Goal: Task Accomplishment & Management: Manage account settings

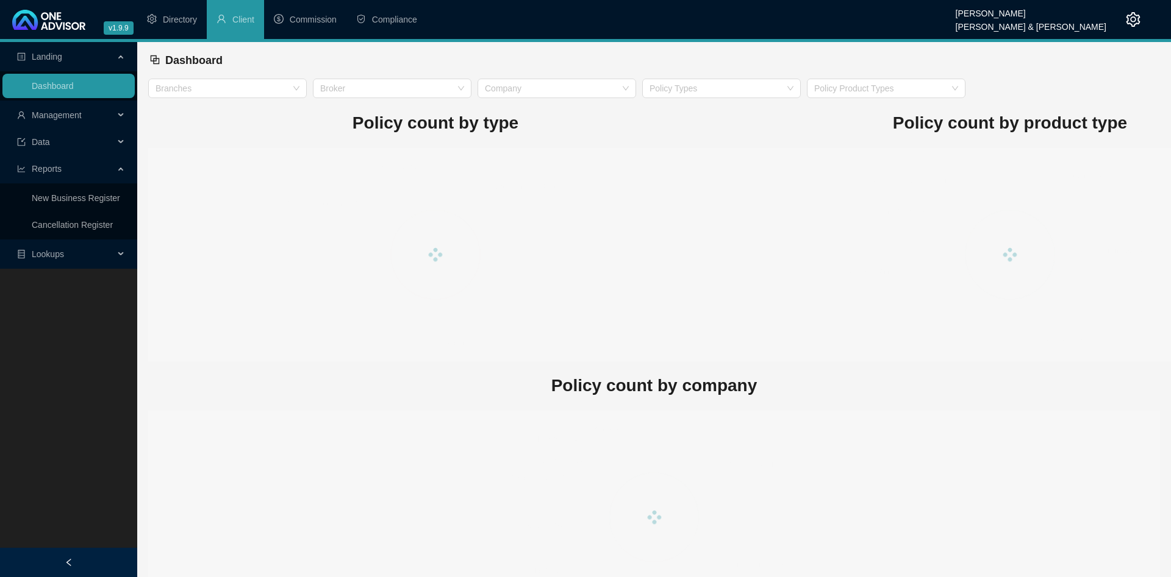
click at [74, 119] on span "Management" at bounding box center [57, 115] width 50 height 10
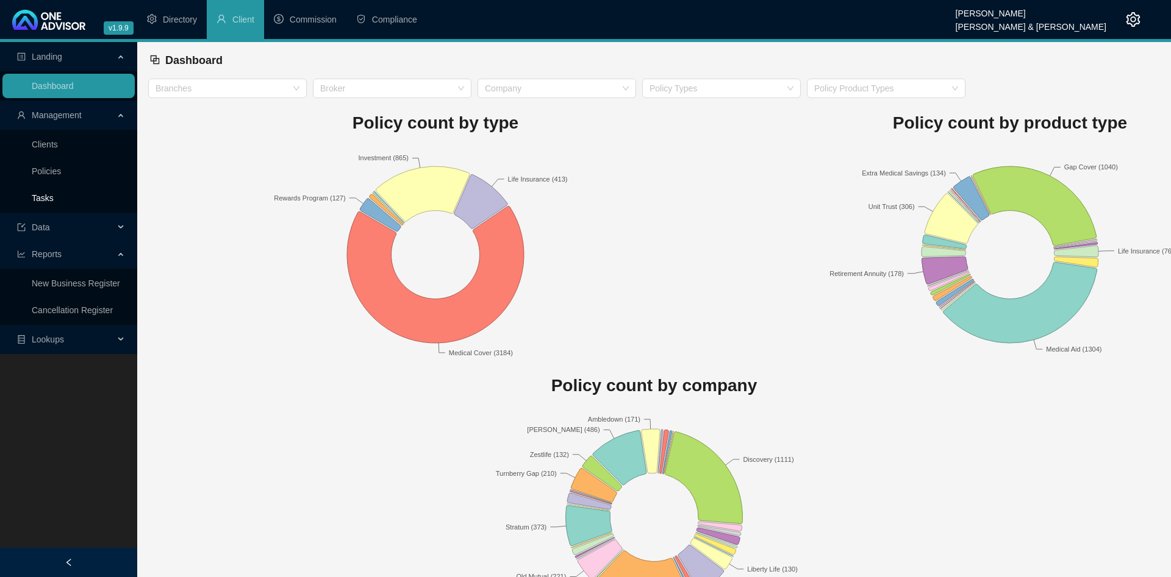
click at [54, 193] on link "Tasks" at bounding box center [43, 198] width 22 height 10
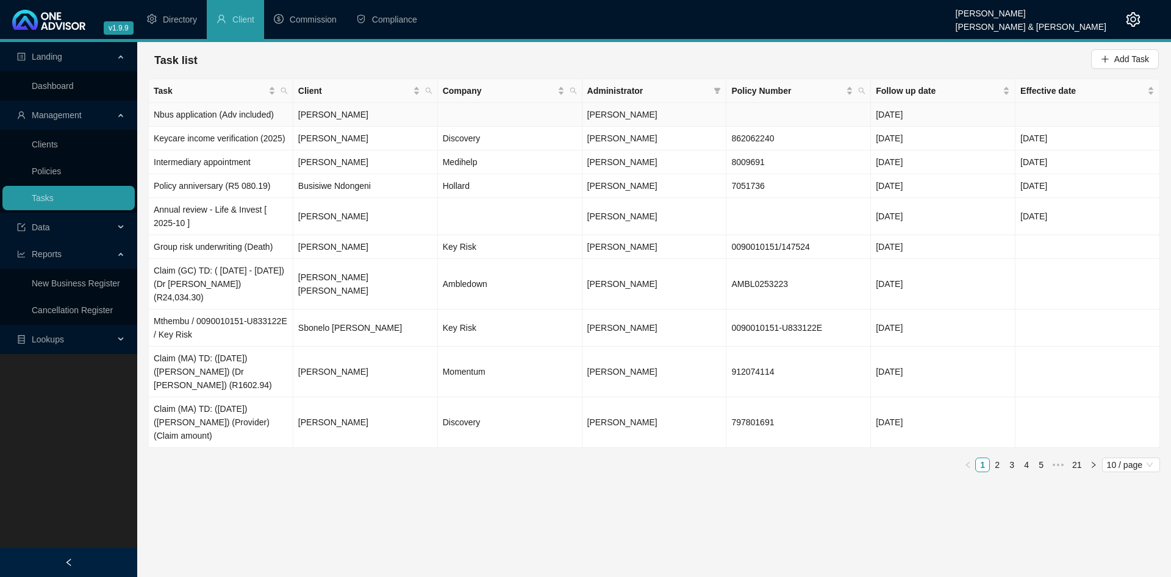
click at [402, 115] on td "[PERSON_NAME]" at bounding box center [365, 115] width 144 height 24
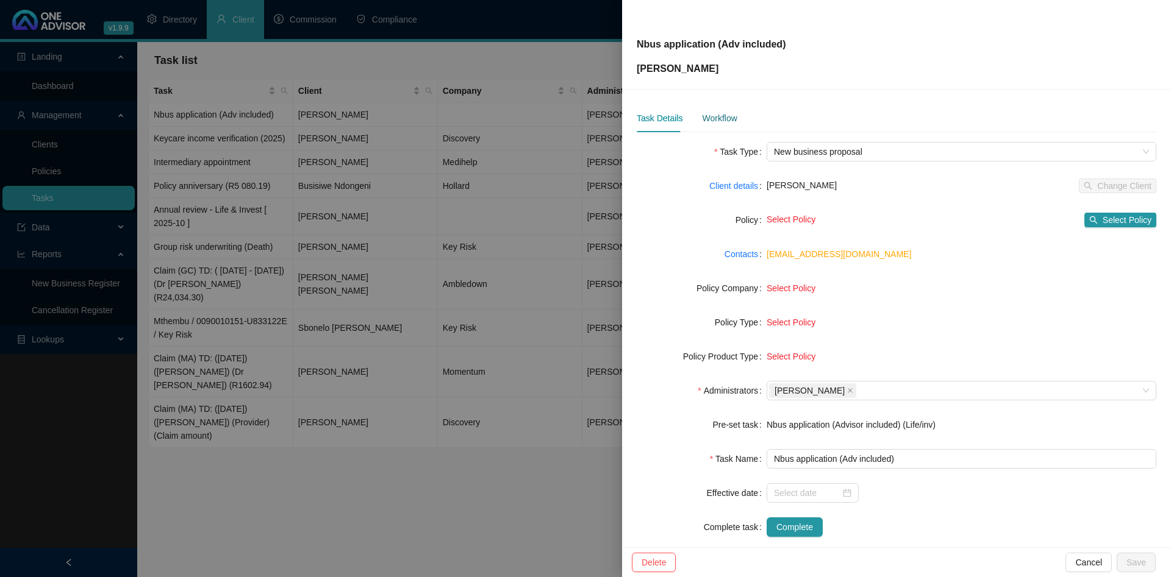
click at [722, 116] on div "Workflow" at bounding box center [719, 118] width 35 height 13
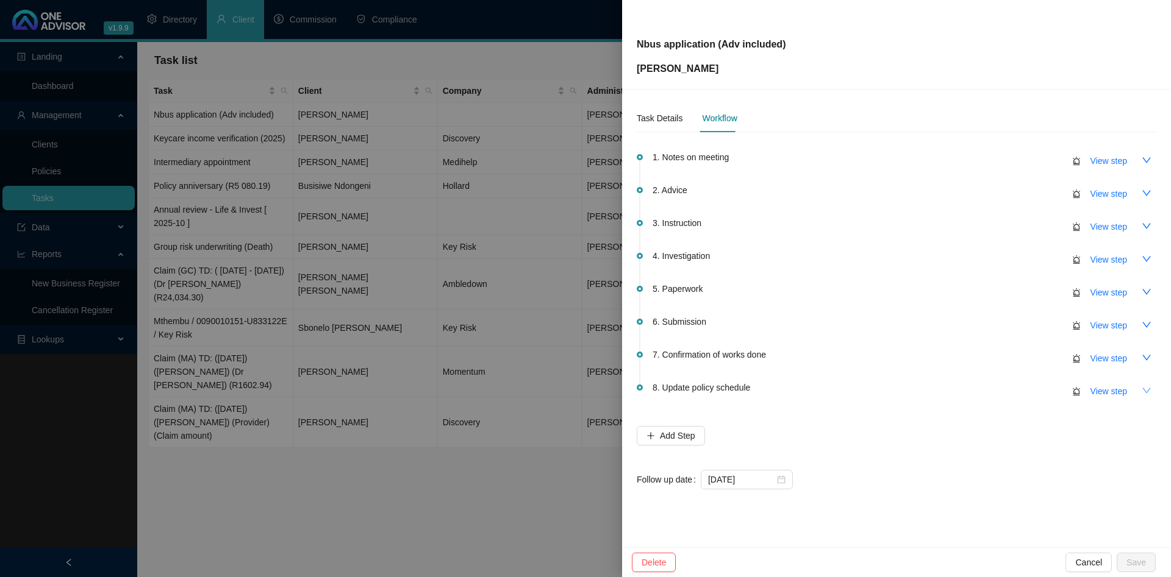
click at [1146, 385] on button "button" at bounding box center [1146, 391] width 20 height 20
click at [1146, 386] on icon "up" at bounding box center [1146, 391] width 10 height 10
click at [1148, 293] on icon "down" at bounding box center [1146, 292] width 10 height 10
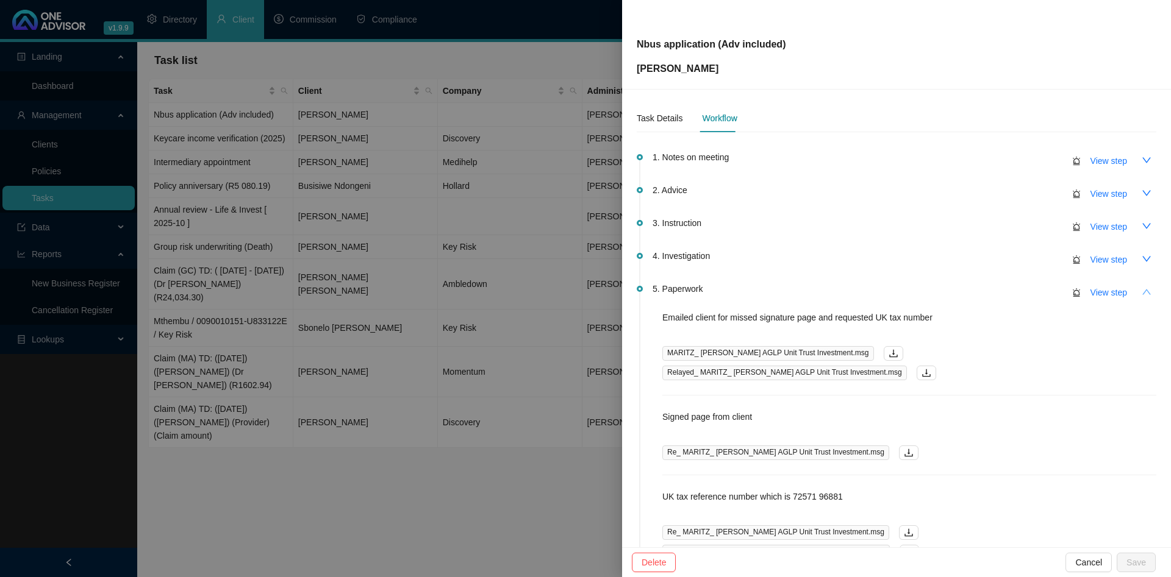
click at [1149, 290] on icon "up" at bounding box center [1146, 292] width 10 height 10
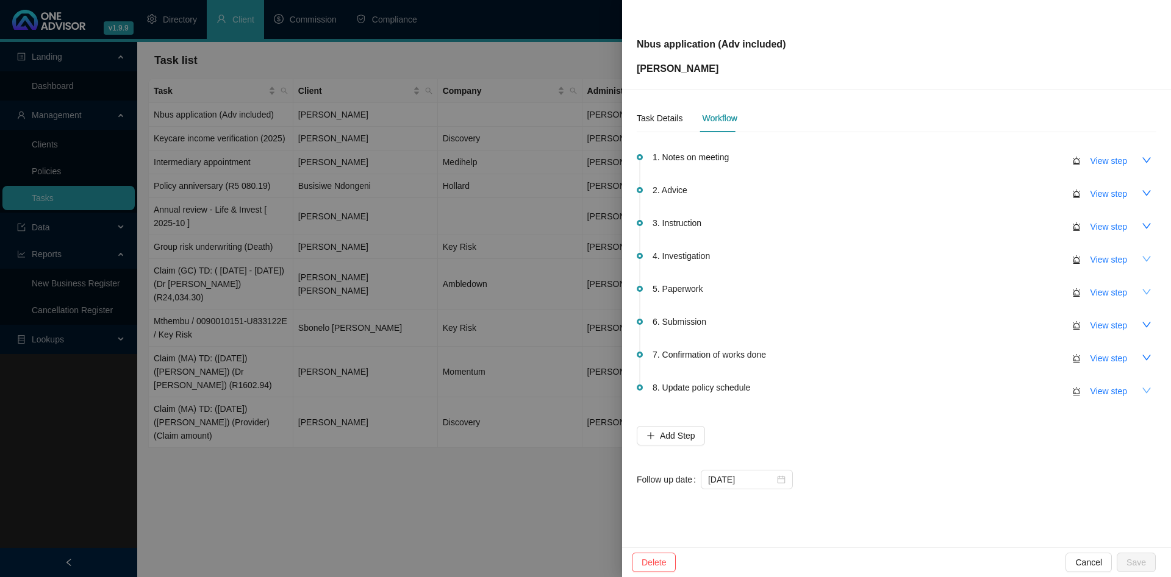
click at [1151, 262] on button "button" at bounding box center [1146, 259] width 20 height 20
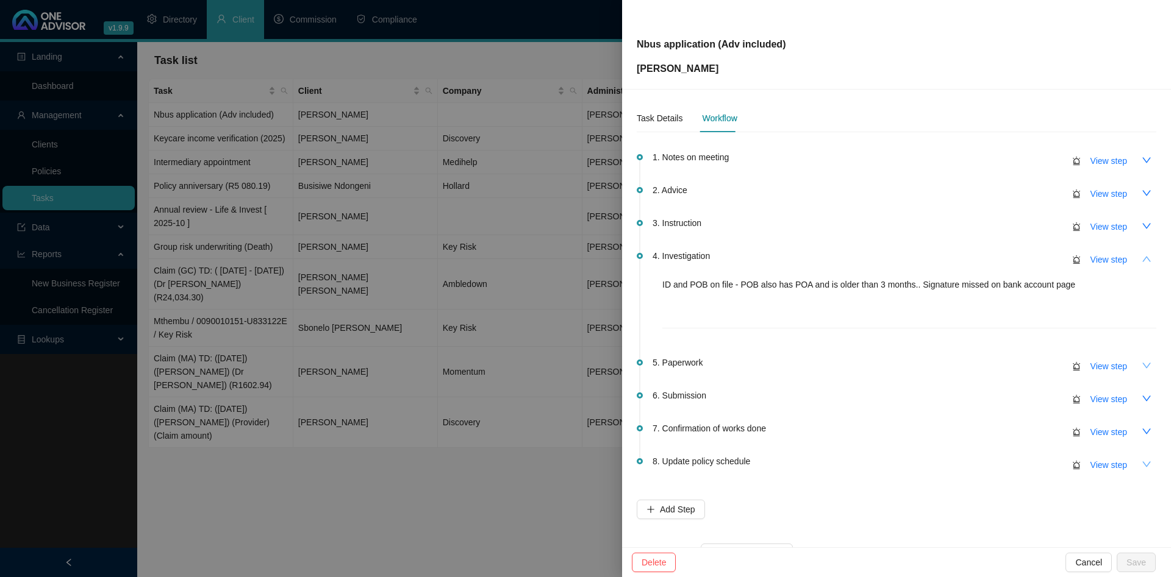
click at [1151, 259] on button "button" at bounding box center [1146, 259] width 20 height 20
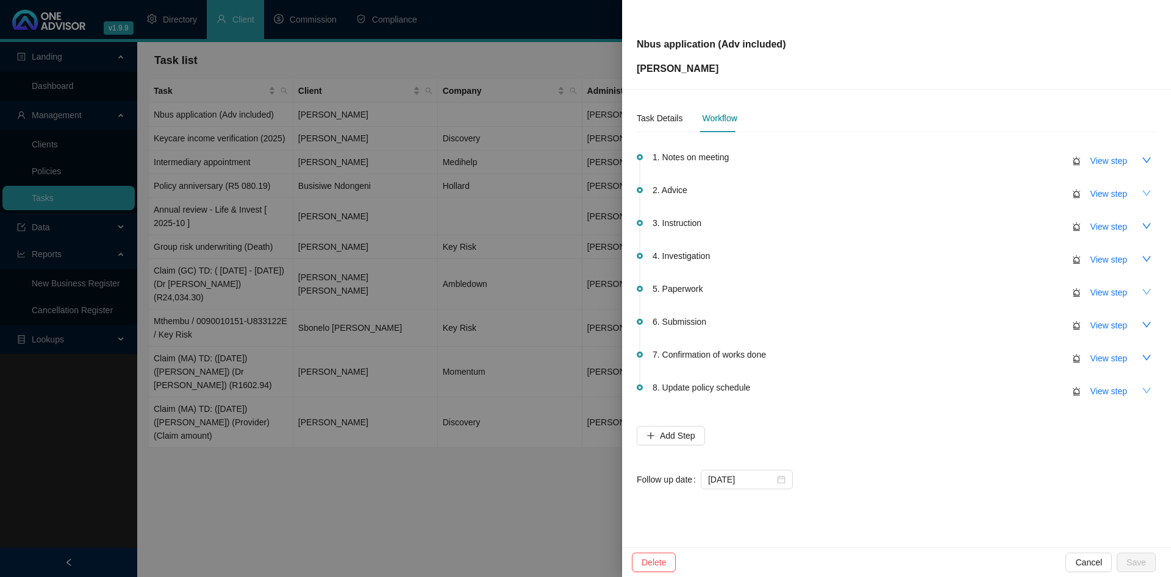
click at [1149, 194] on icon "down" at bounding box center [1146, 193] width 10 height 10
click at [1149, 194] on icon "up" at bounding box center [1146, 192] width 9 height 5
click at [1146, 158] on icon "down" at bounding box center [1146, 160] width 10 height 10
click at [1146, 158] on icon "up" at bounding box center [1146, 160] width 10 height 10
click at [1139, 288] on button "button" at bounding box center [1146, 292] width 20 height 20
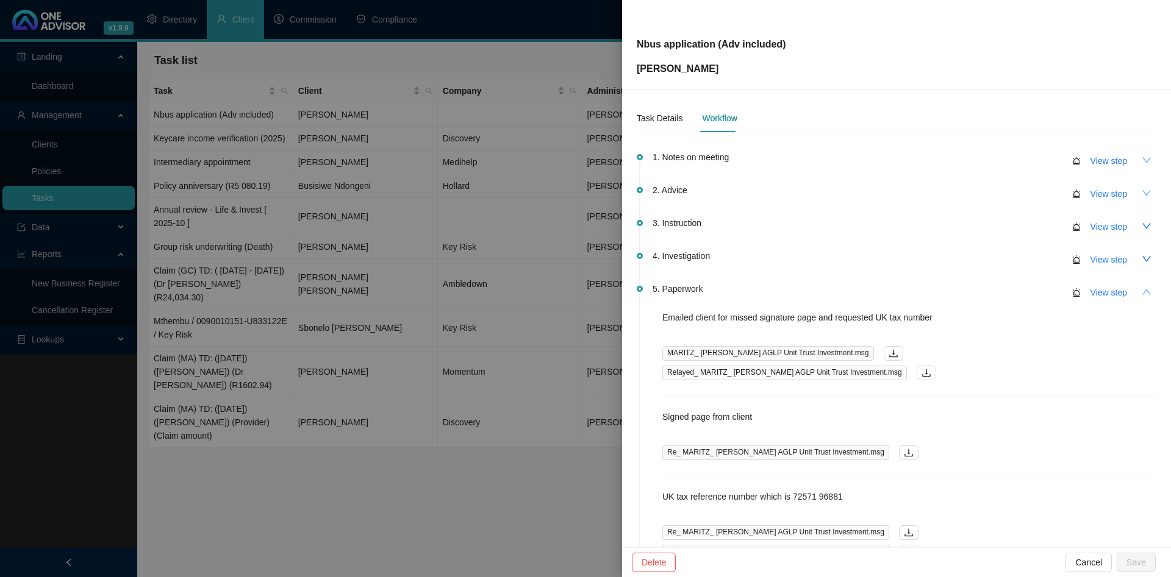
click at [1139, 288] on button "button" at bounding box center [1146, 292] width 20 height 20
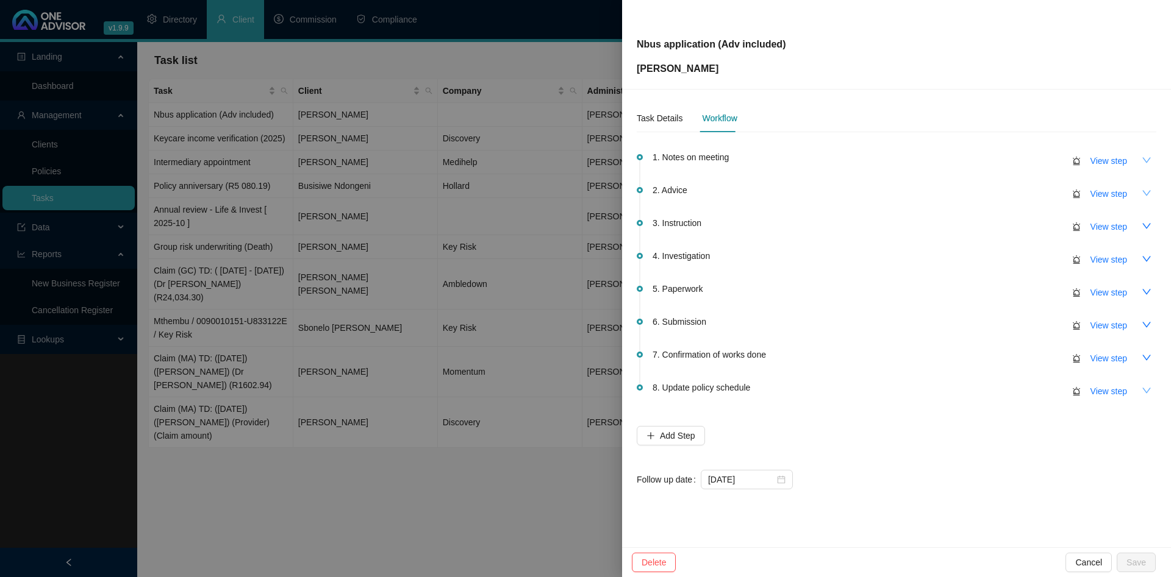
click at [404, 159] on div at bounding box center [585, 288] width 1171 height 577
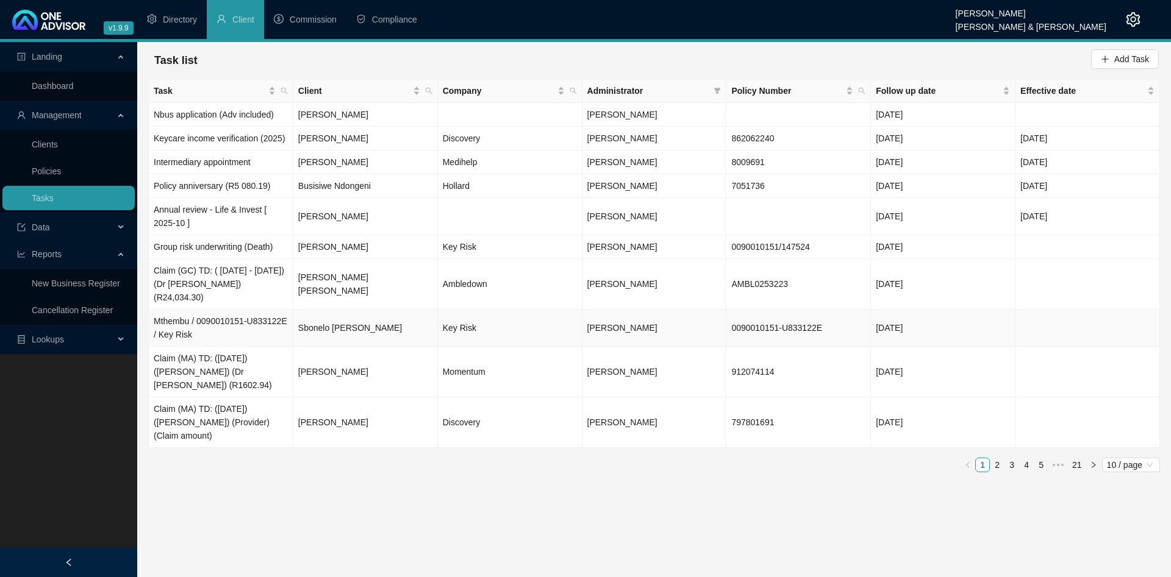
click at [216, 334] on td "Mthembu / 0090010151-U833122E / Key Risk" at bounding box center [221, 328] width 144 height 37
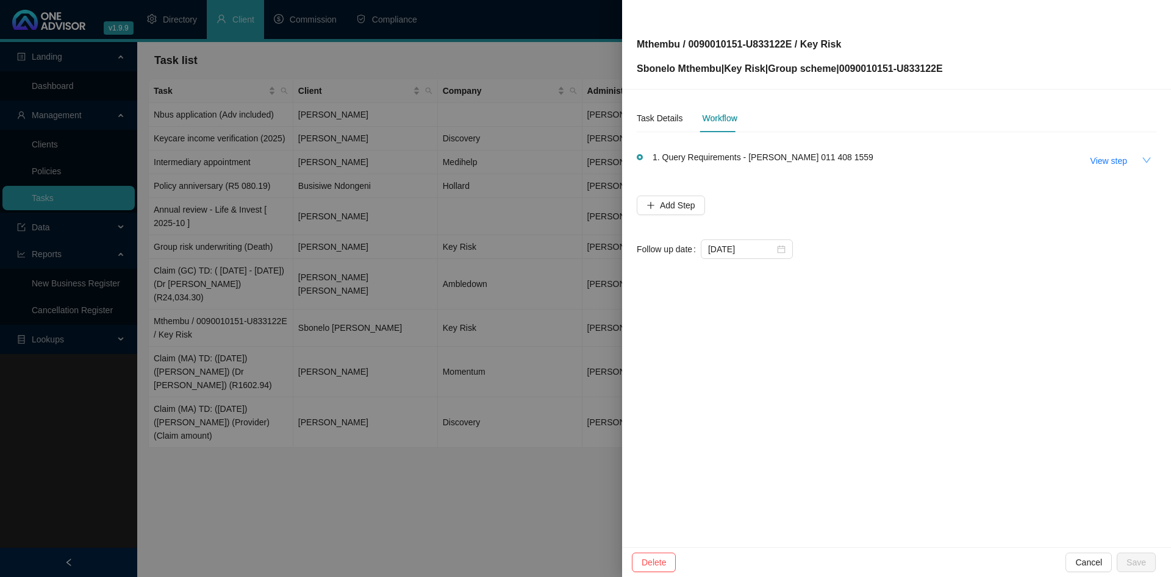
click at [1146, 163] on icon "down" at bounding box center [1146, 160] width 10 height 10
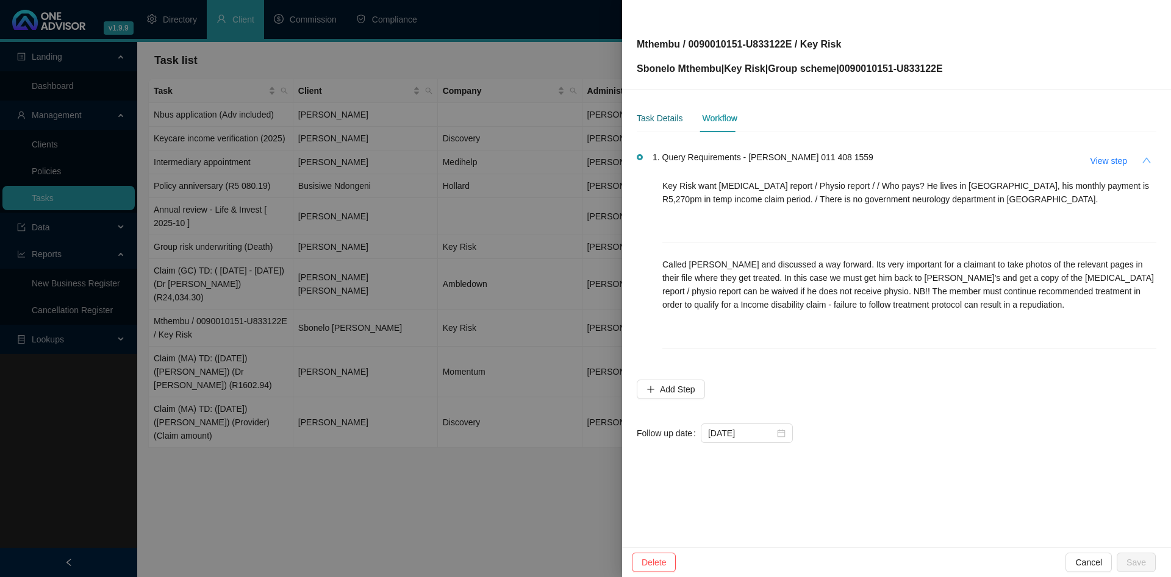
click at [677, 121] on div "Task Details" at bounding box center [660, 118] width 46 height 13
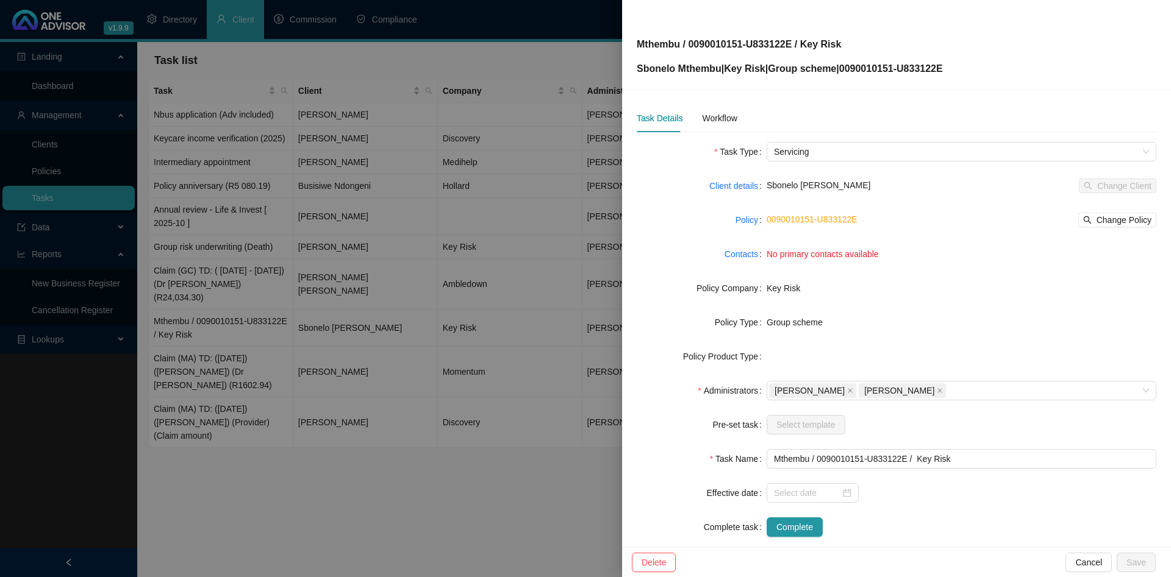
click at [379, 157] on div at bounding box center [585, 288] width 1171 height 577
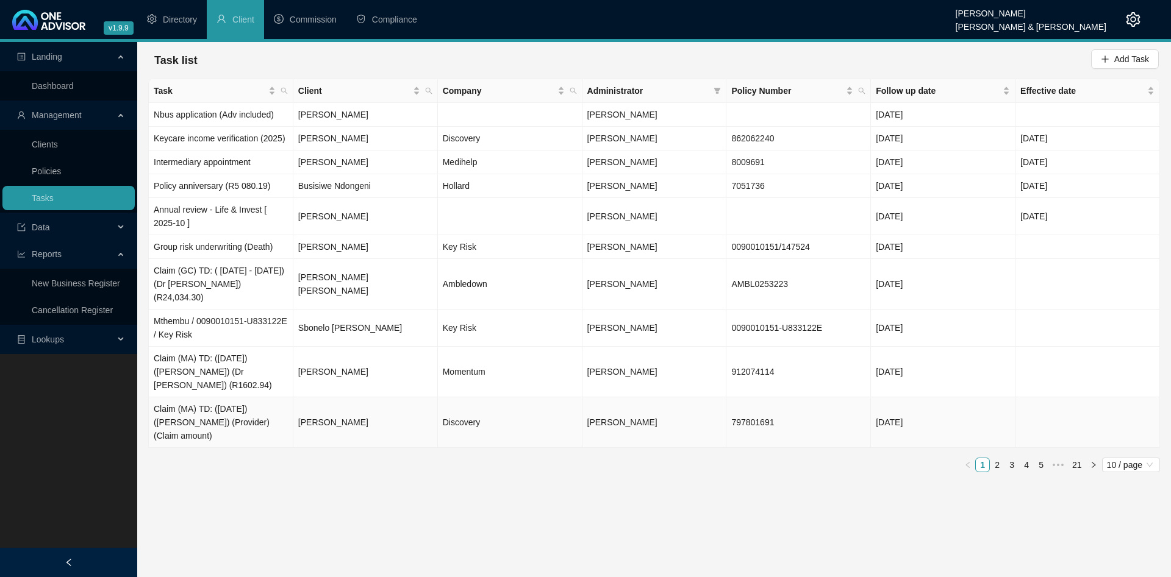
click at [278, 418] on td "Claim (MA) TD: ([DATE]) ([PERSON_NAME]) (Provider) (Claim amount)" at bounding box center [221, 423] width 144 height 51
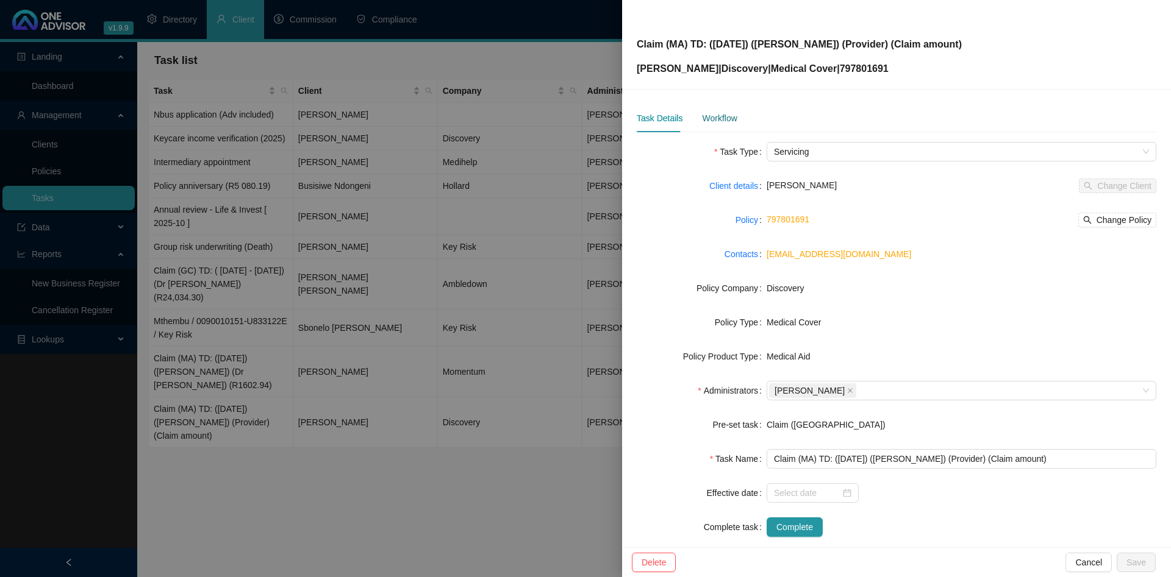
click at [729, 113] on div "Workflow" at bounding box center [719, 118] width 35 height 13
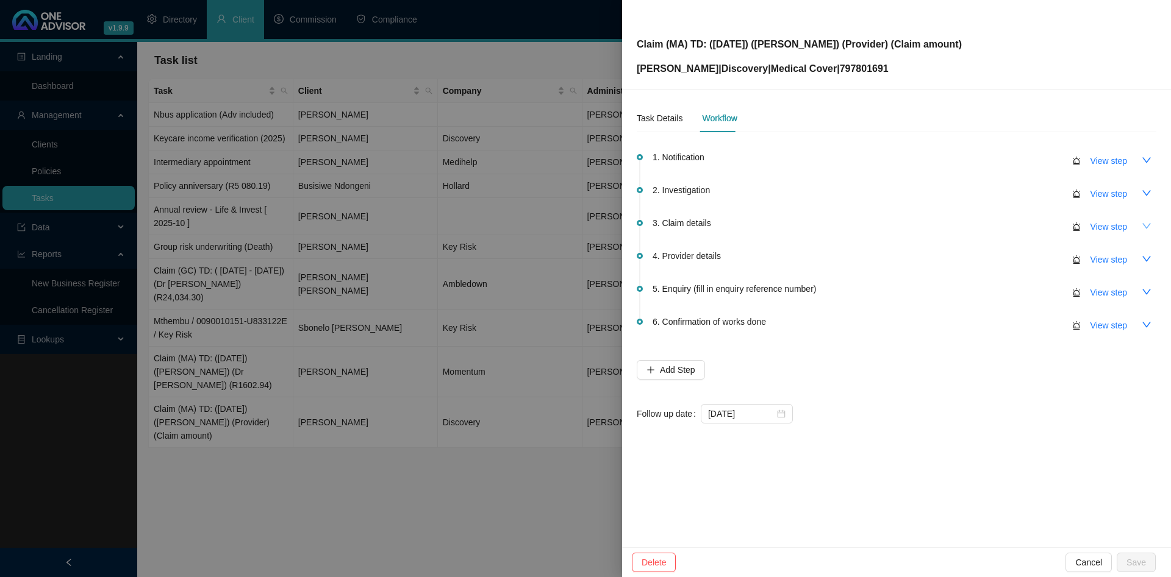
click at [1154, 227] on button "button" at bounding box center [1146, 226] width 20 height 20
click at [1153, 226] on button "button" at bounding box center [1146, 226] width 20 height 20
click at [1146, 194] on icon "down" at bounding box center [1146, 192] width 9 height 5
click at [1146, 193] on icon "up" at bounding box center [1146, 193] width 10 height 10
click at [1149, 154] on button "button" at bounding box center [1146, 161] width 20 height 20
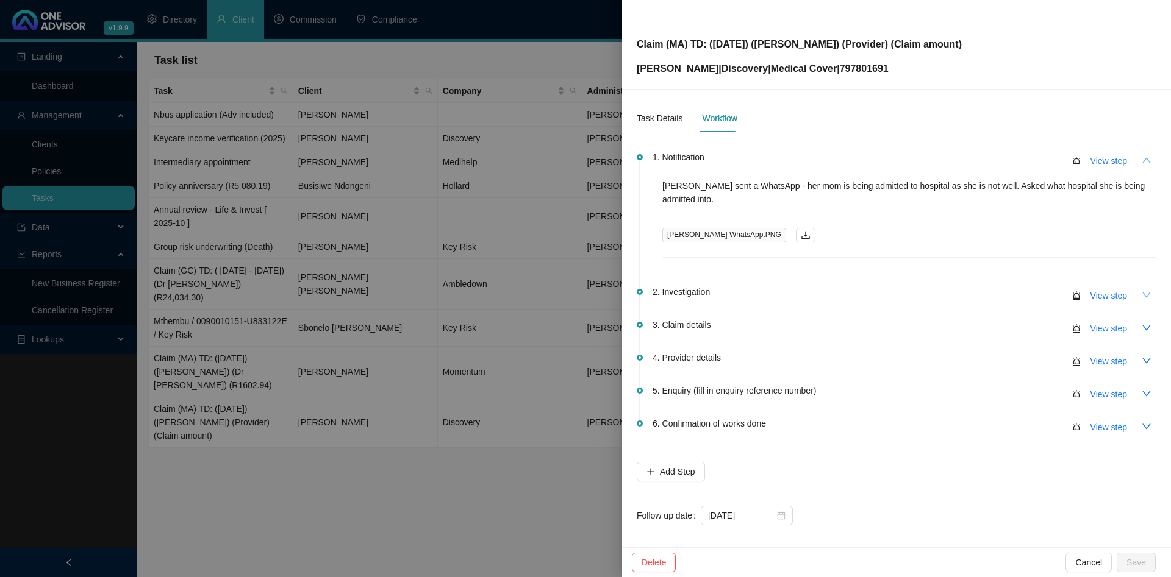
click at [1149, 154] on button "button" at bounding box center [1146, 161] width 20 height 20
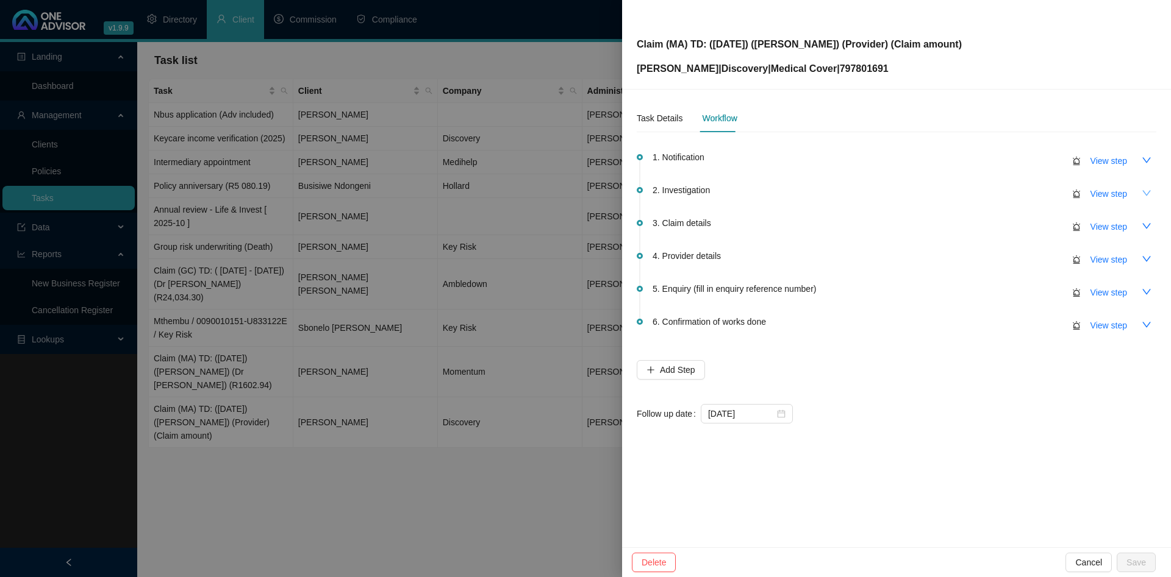
click at [329, 157] on div at bounding box center [585, 288] width 1171 height 577
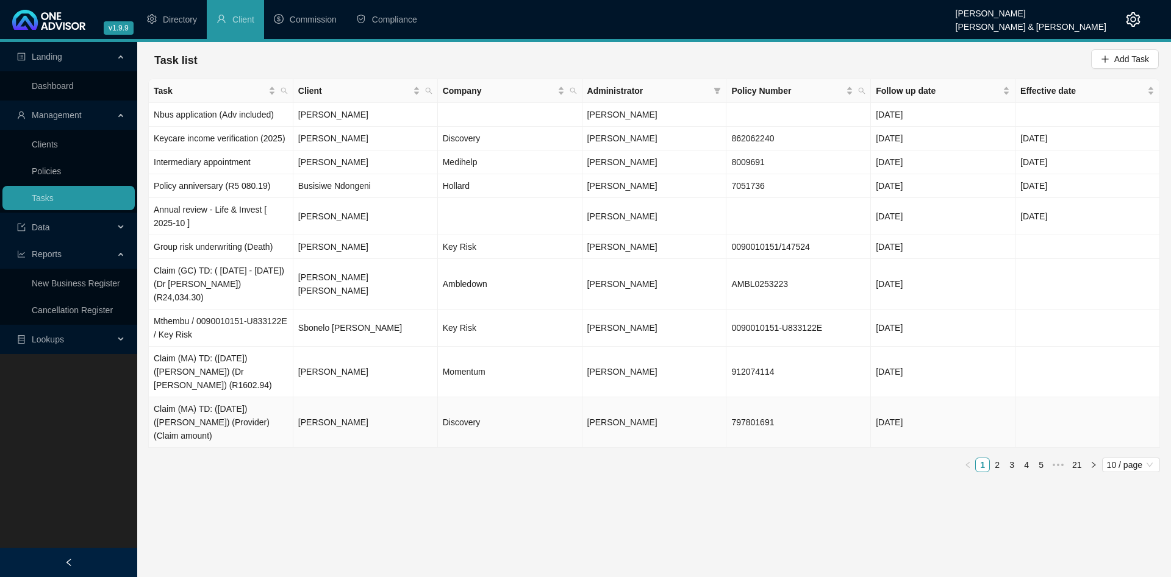
click at [543, 409] on td "Discovery" at bounding box center [510, 423] width 144 height 51
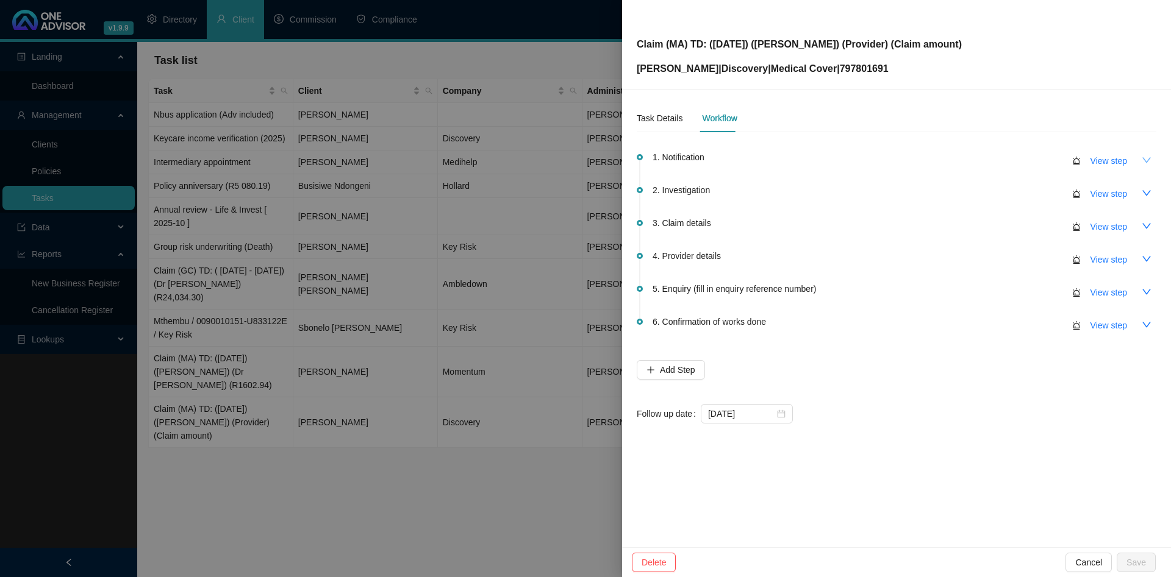
click at [1141, 163] on icon "down" at bounding box center [1146, 160] width 10 height 10
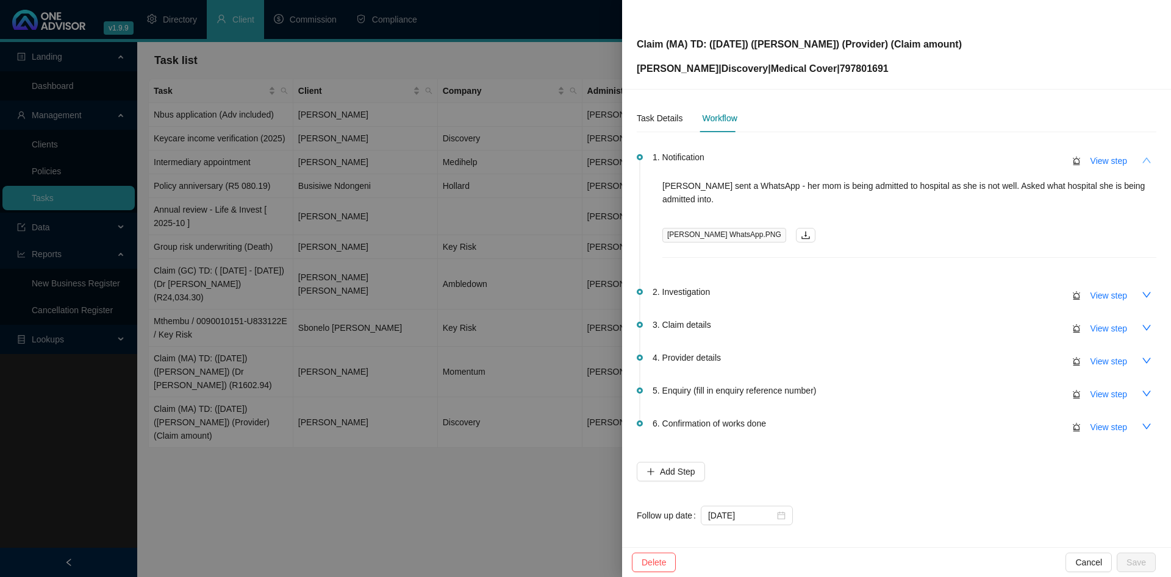
click at [1143, 161] on icon "up" at bounding box center [1146, 160] width 10 height 10
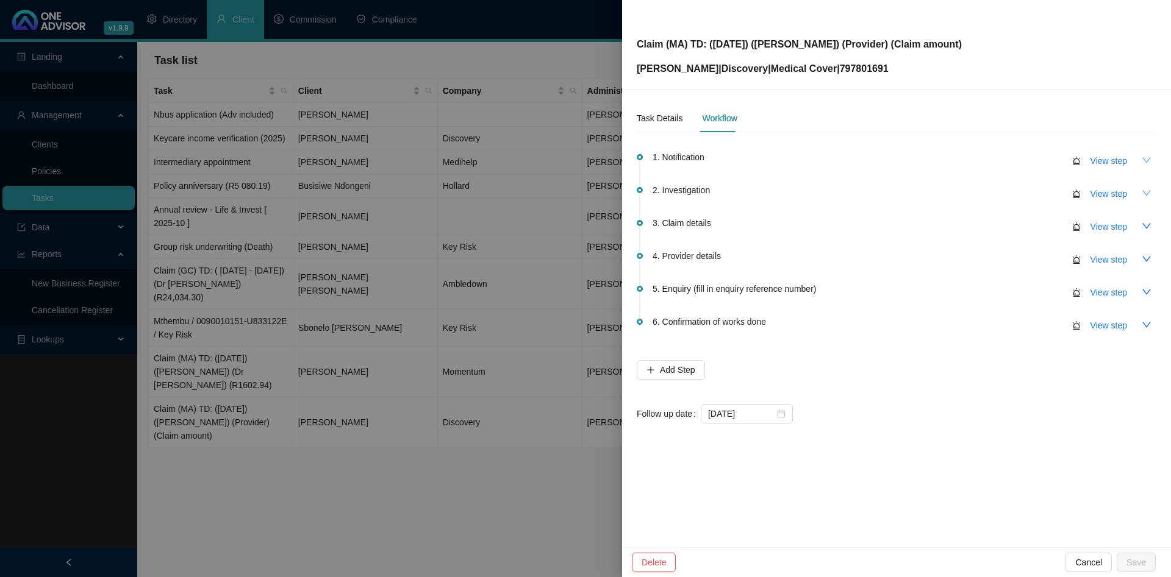
click at [1147, 194] on icon "down" at bounding box center [1146, 193] width 10 height 10
click at [350, 175] on div at bounding box center [585, 288] width 1171 height 577
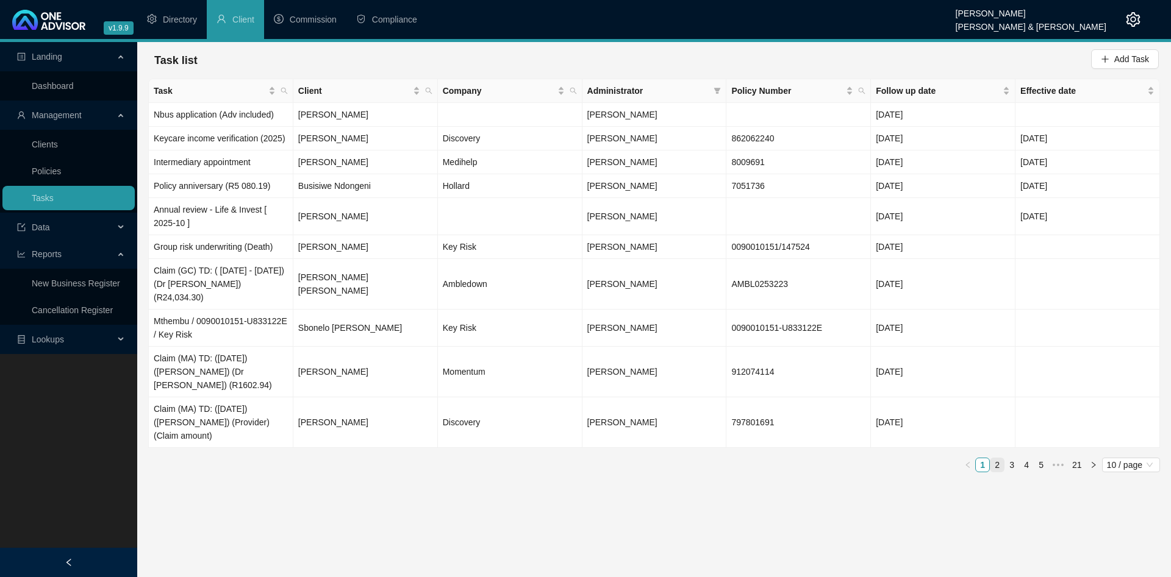
click at [997, 458] on link "2" at bounding box center [996, 464] width 13 height 13
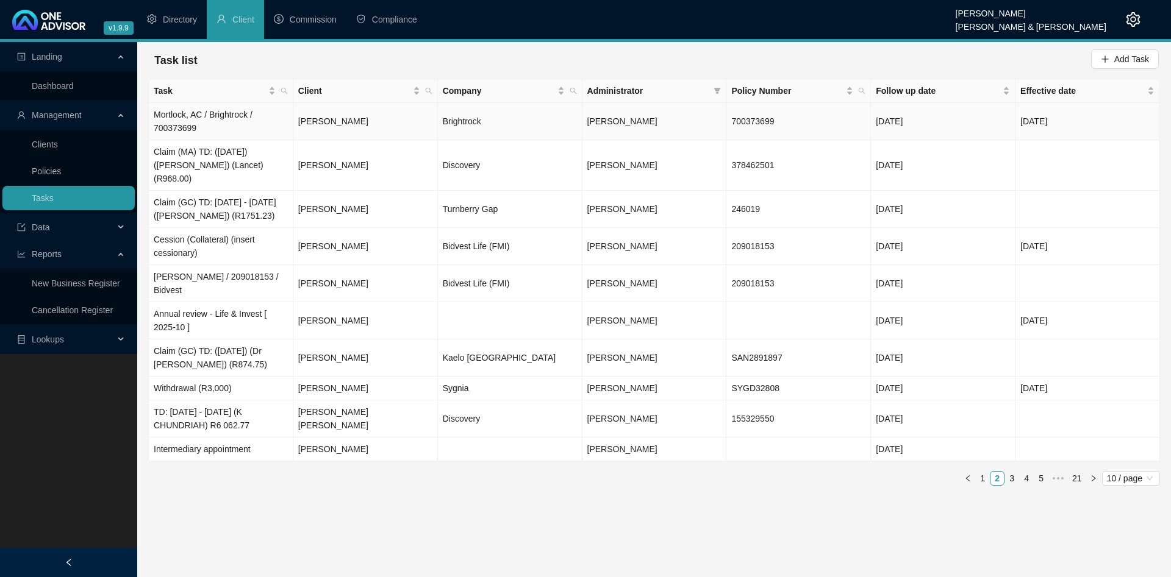
click at [530, 127] on td "Brightrock" at bounding box center [510, 121] width 144 height 37
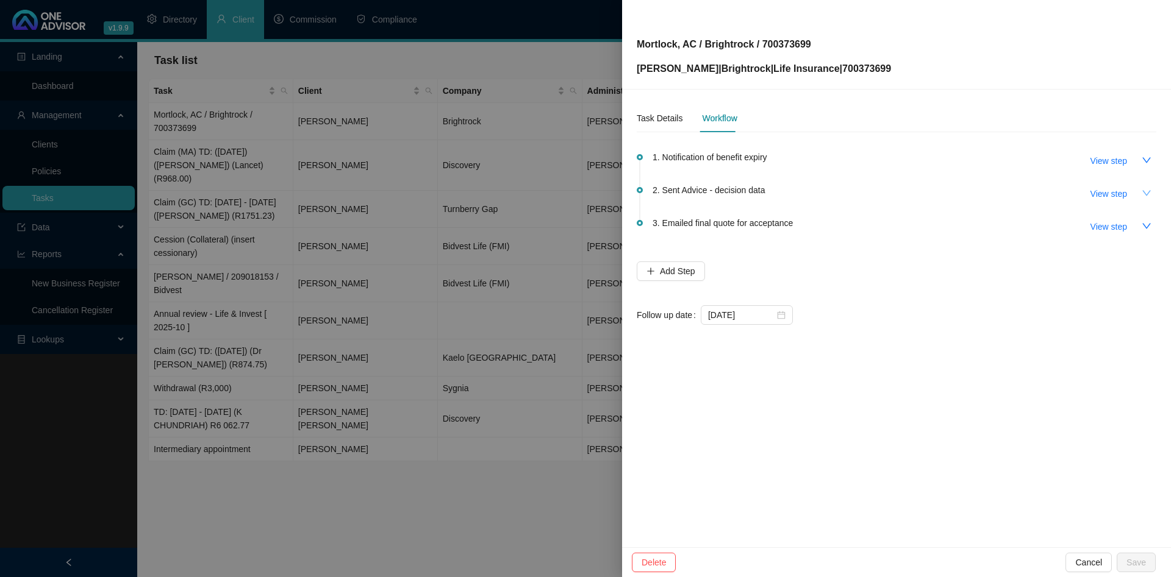
click at [1149, 192] on icon "down" at bounding box center [1146, 192] width 9 height 5
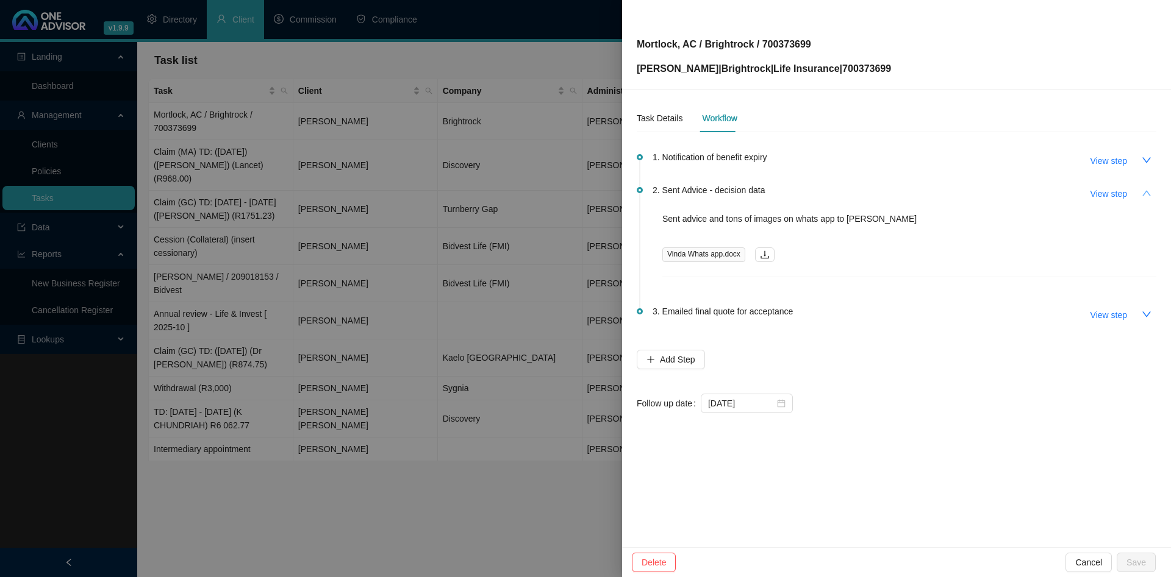
click at [1149, 192] on icon "up" at bounding box center [1146, 193] width 10 height 10
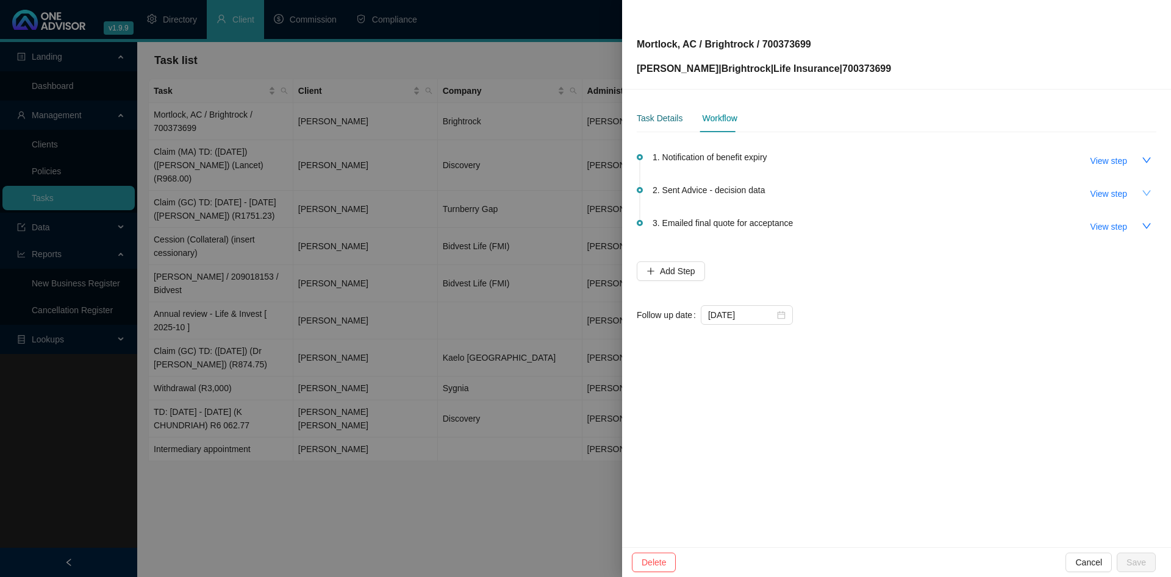
click at [644, 118] on div "Task Details" at bounding box center [660, 118] width 46 height 13
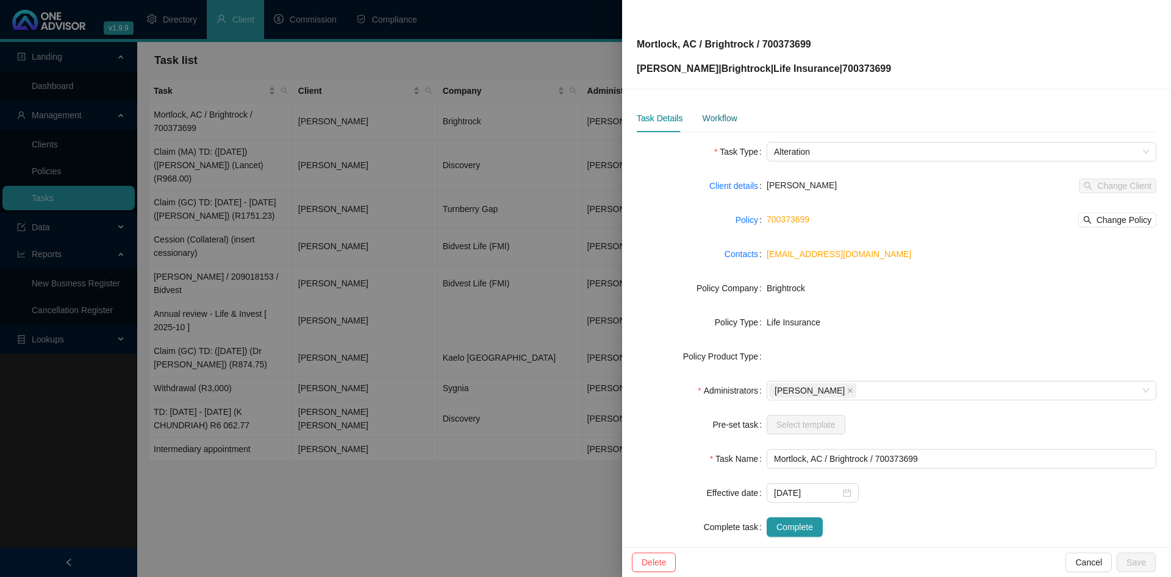
click at [721, 116] on div "Workflow" at bounding box center [719, 118] width 35 height 13
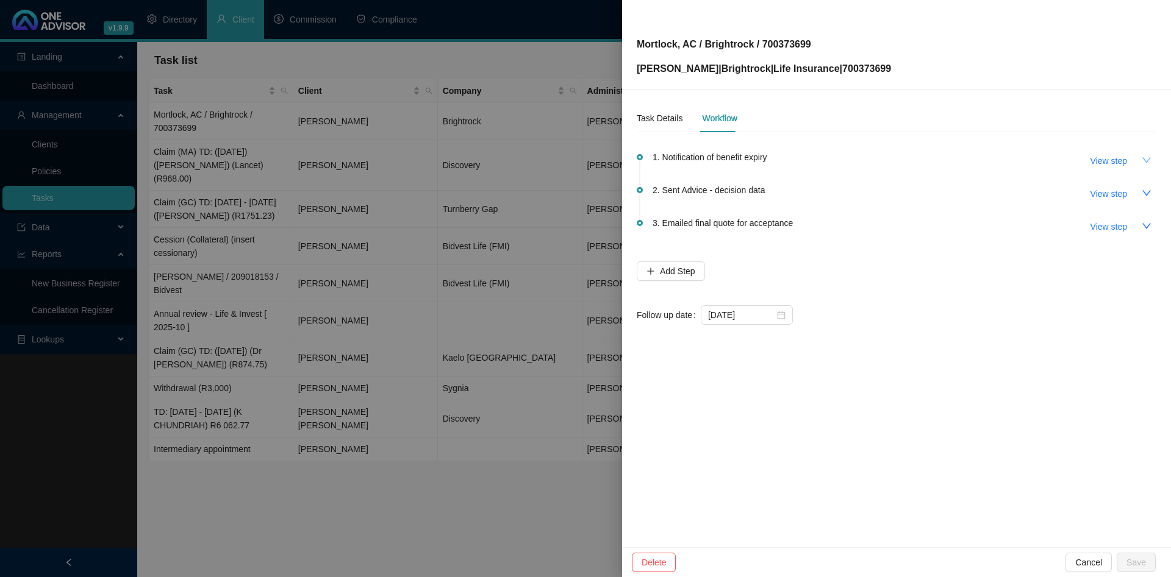
click at [1154, 161] on button "button" at bounding box center [1146, 161] width 20 height 20
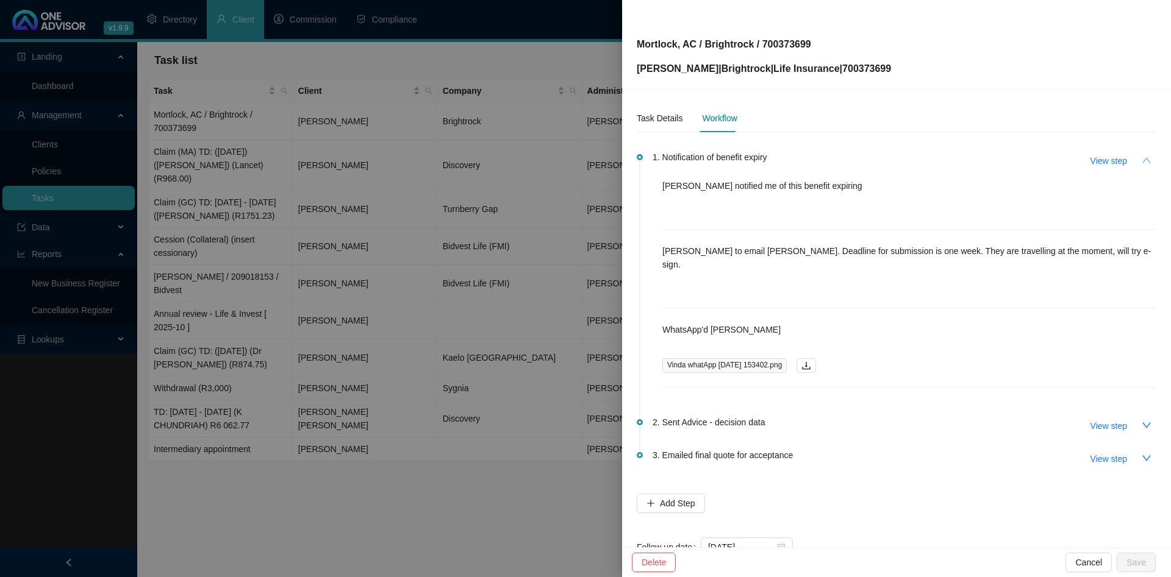
click at [1154, 160] on button "button" at bounding box center [1146, 161] width 20 height 20
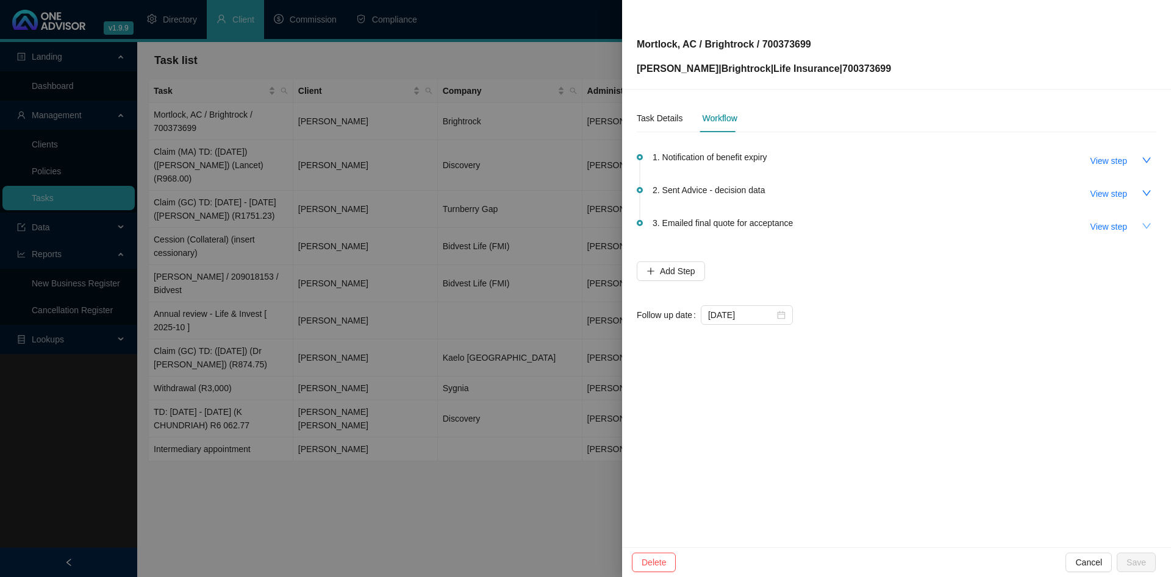
click at [1150, 234] on button "button" at bounding box center [1146, 226] width 20 height 20
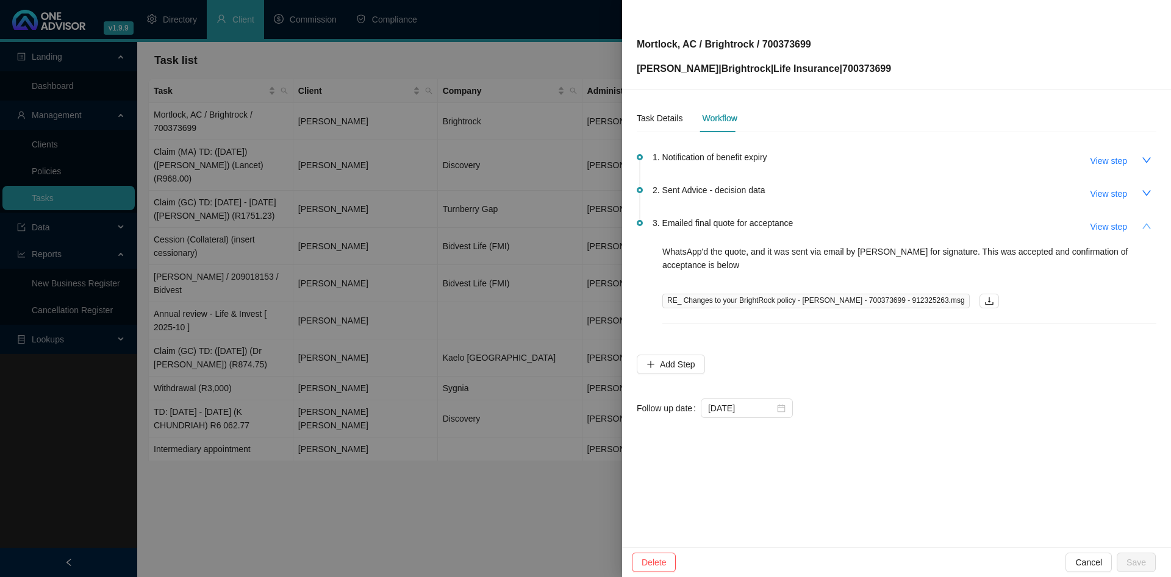
click at [1151, 227] on button "button" at bounding box center [1146, 226] width 20 height 20
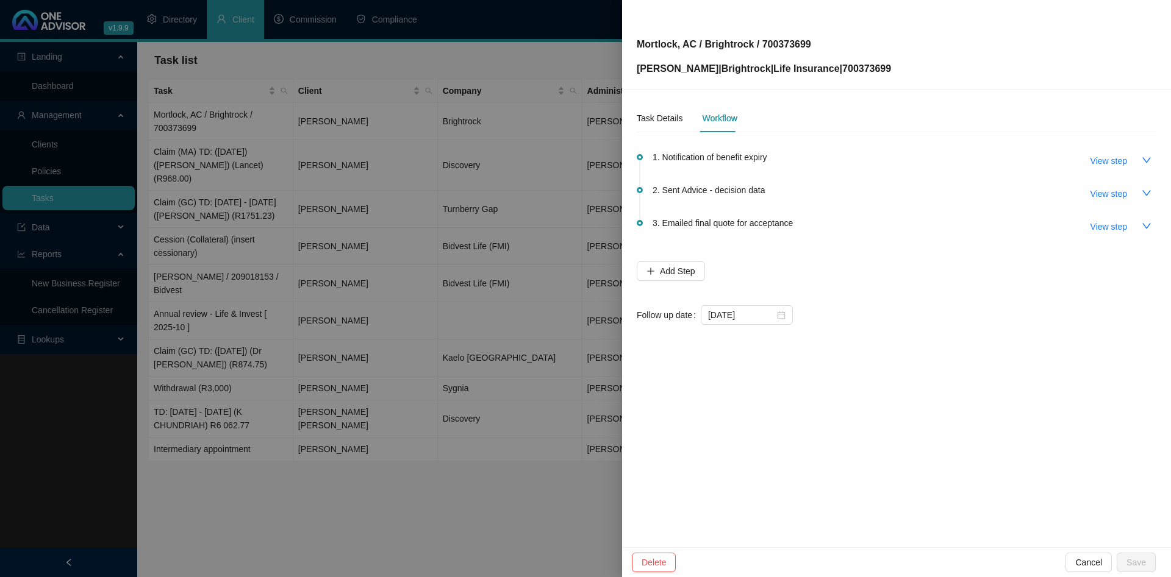
click at [429, 204] on div at bounding box center [585, 288] width 1171 height 577
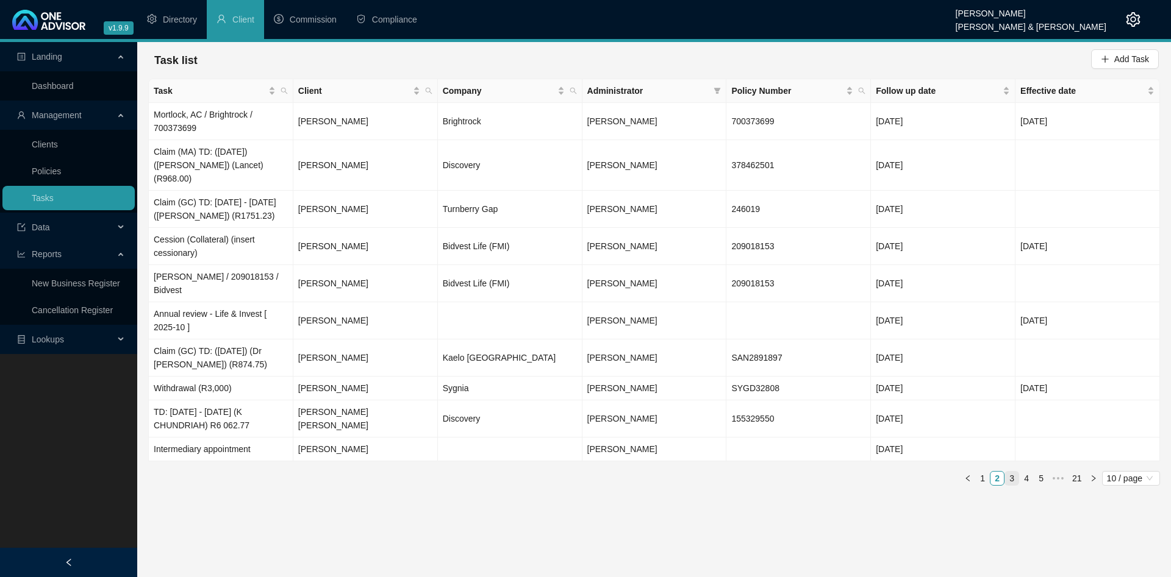
click at [1012, 472] on link "3" at bounding box center [1011, 478] width 13 height 13
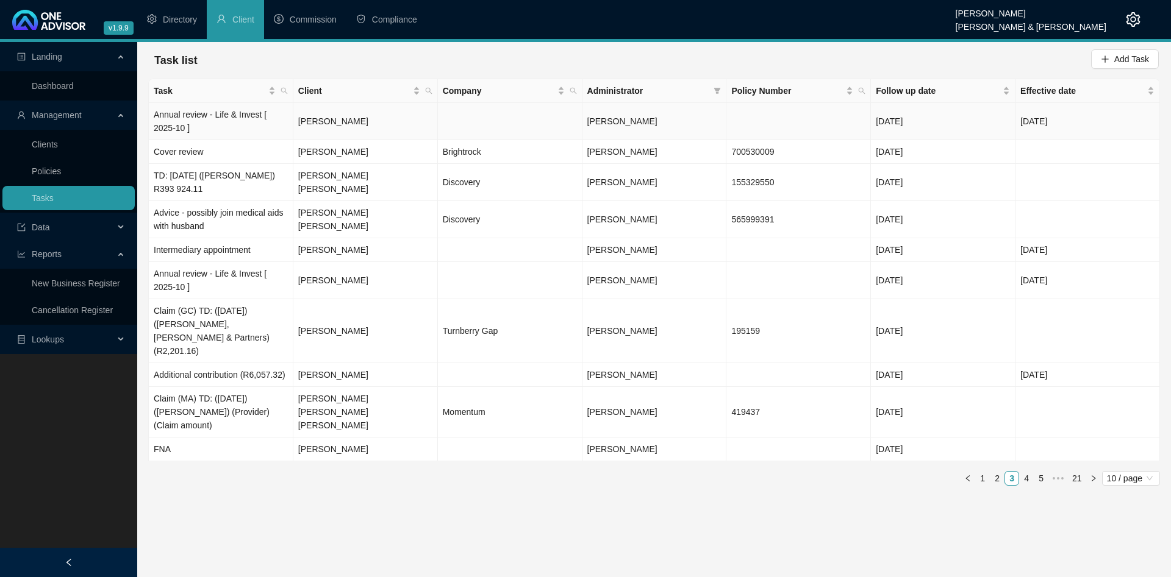
click at [242, 134] on td "Annual review - Life & Invest [ 2025-10 ]" at bounding box center [221, 121] width 144 height 37
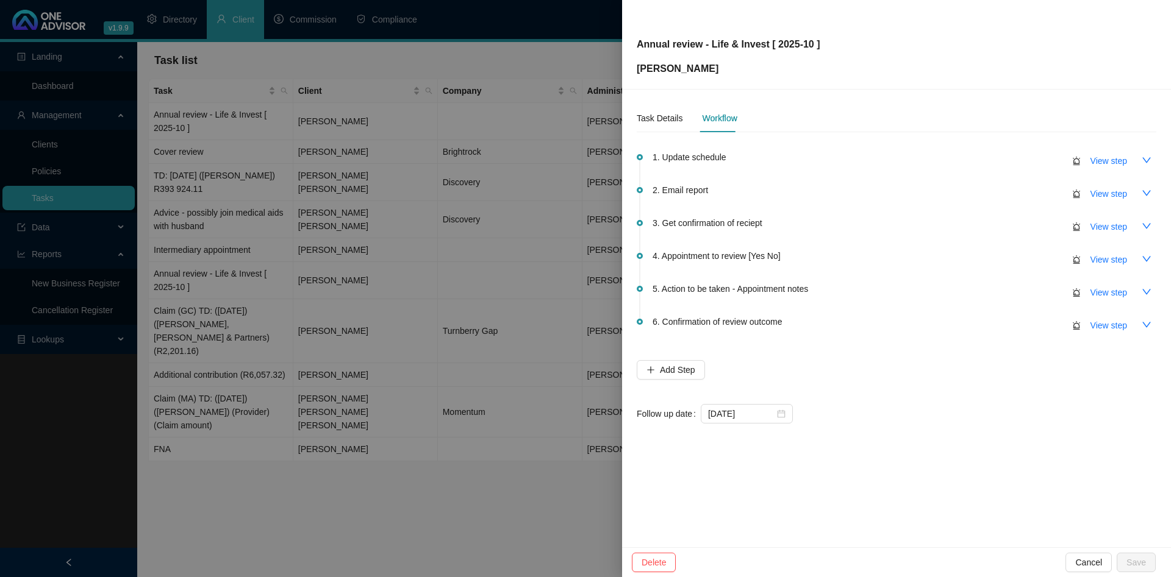
click at [324, 182] on div at bounding box center [585, 288] width 1171 height 577
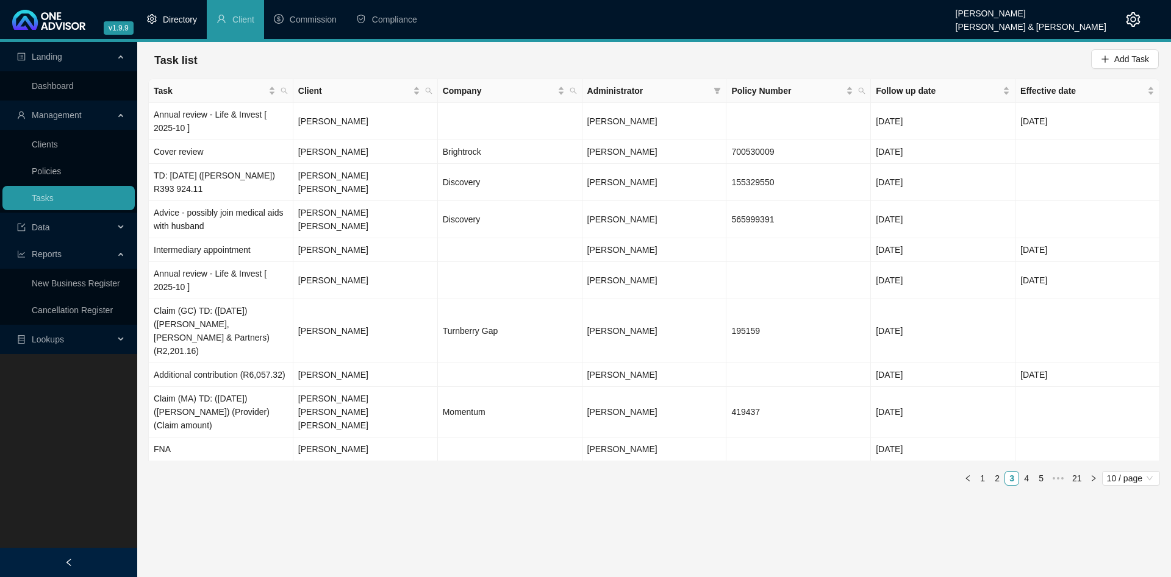
click at [184, 23] on span "Directory" at bounding box center [180, 20] width 34 height 10
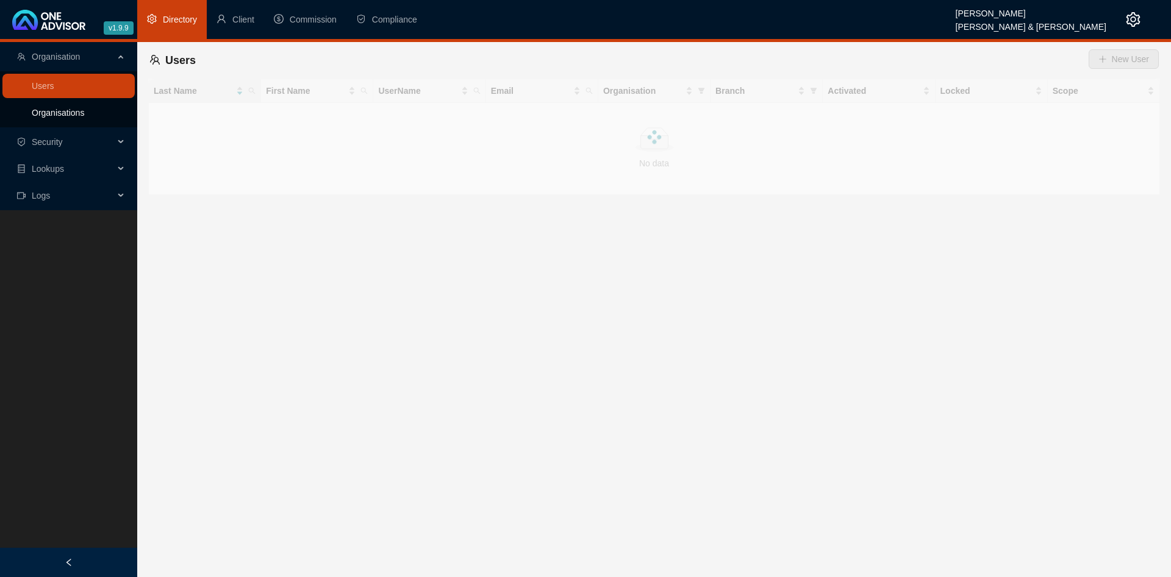
click at [84, 108] on link "Organisations" at bounding box center [58, 113] width 52 height 10
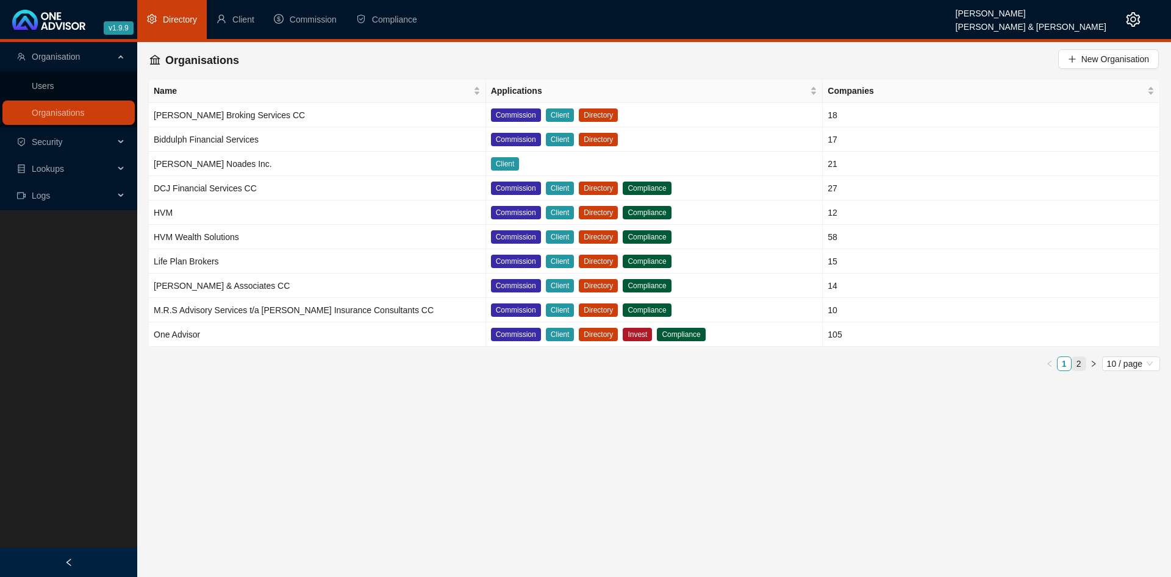
click at [1082, 364] on link "2" at bounding box center [1078, 363] width 13 height 13
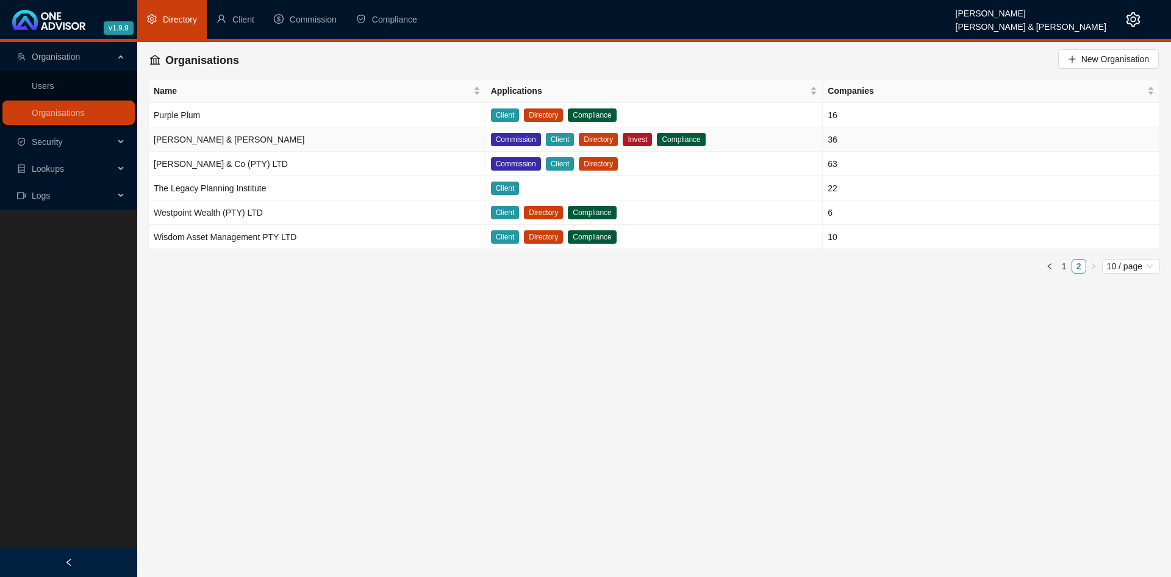
click at [276, 134] on td "[PERSON_NAME] & [PERSON_NAME]" at bounding box center [317, 139] width 337 height 24
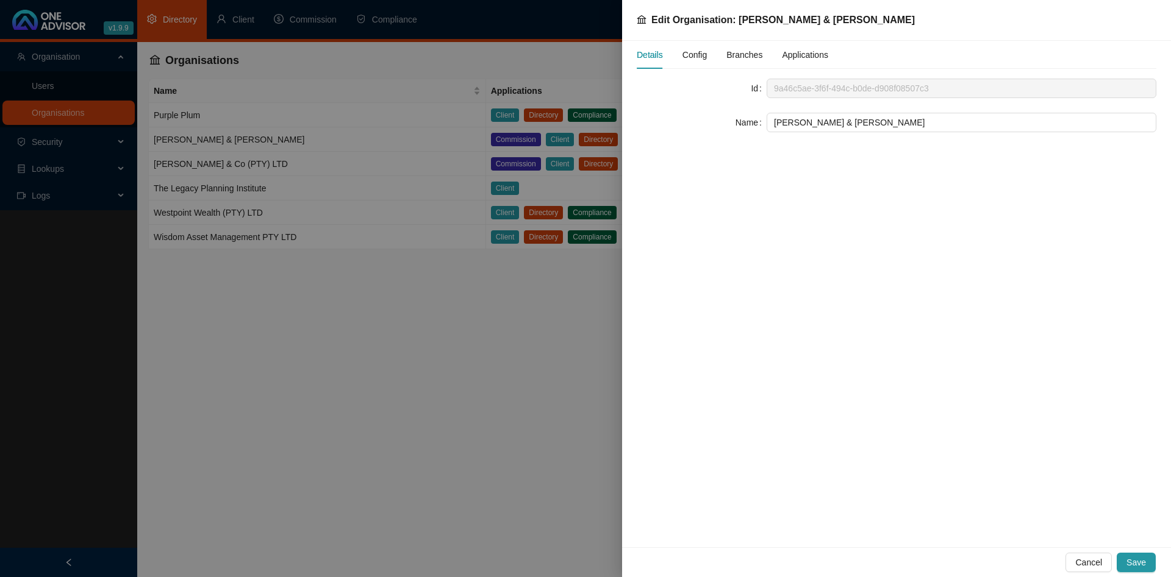
click at [690, 51] on span "Config" at bounding box center [694, 55] width 24 height 9
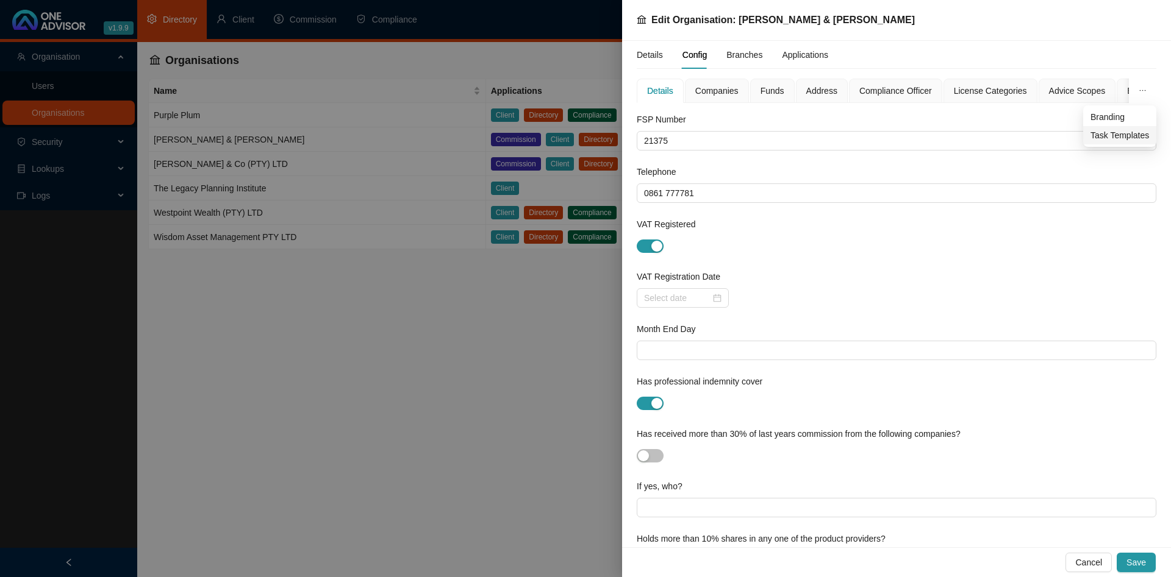
click at [1127, 129] on span "Task Templates" at bounding box center [1119, 135] width 59 height 13
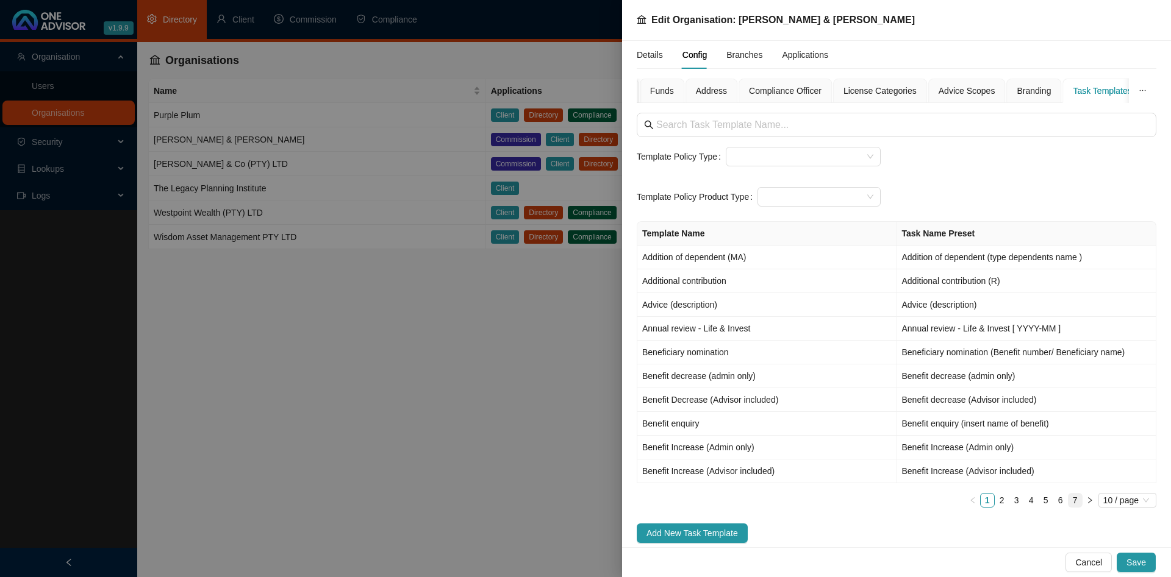
click at [1080, 504] on link "7" at bounding box center [1074, 500] width 13 height 13
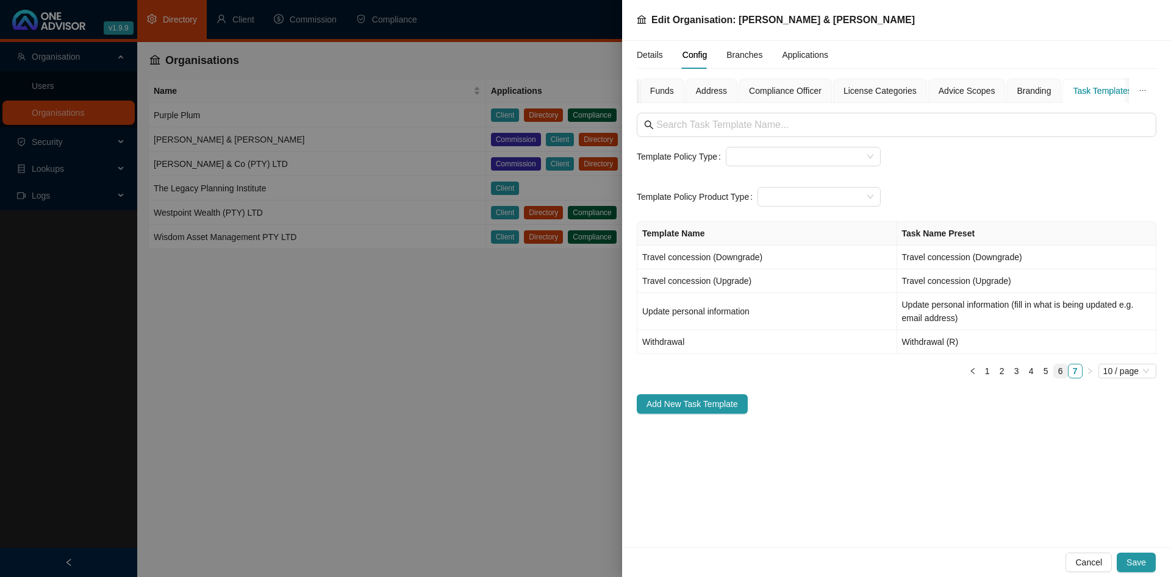
click at [1062, 369] on link "6" at bounding box center [1060, 371] width 13 height 13
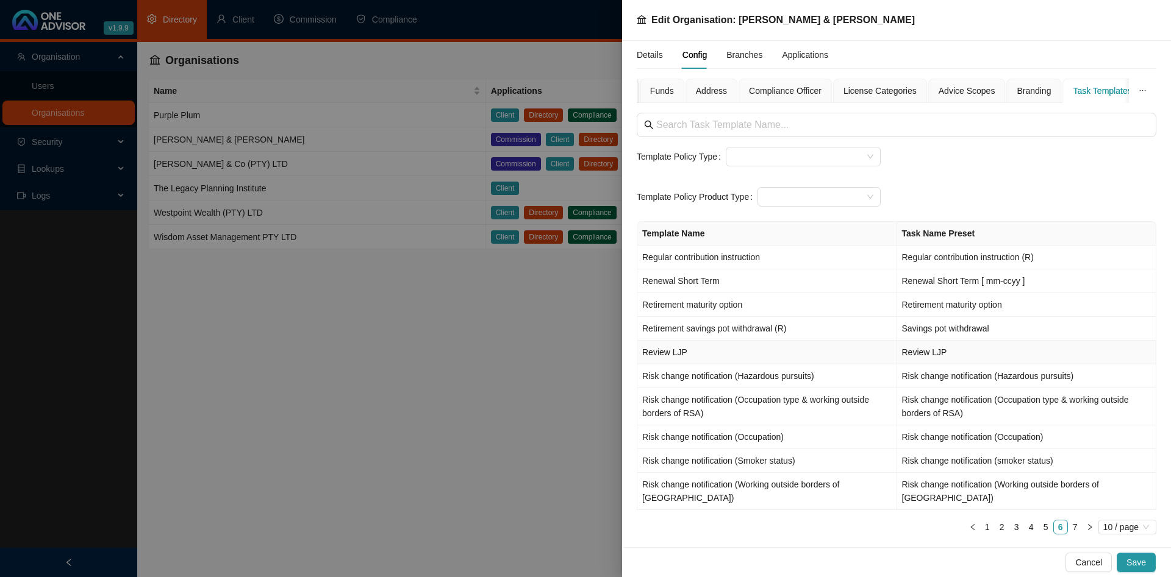
click at [841, 357] on td "Review LJP" at bounding box center [767, 353] width 260 height 24
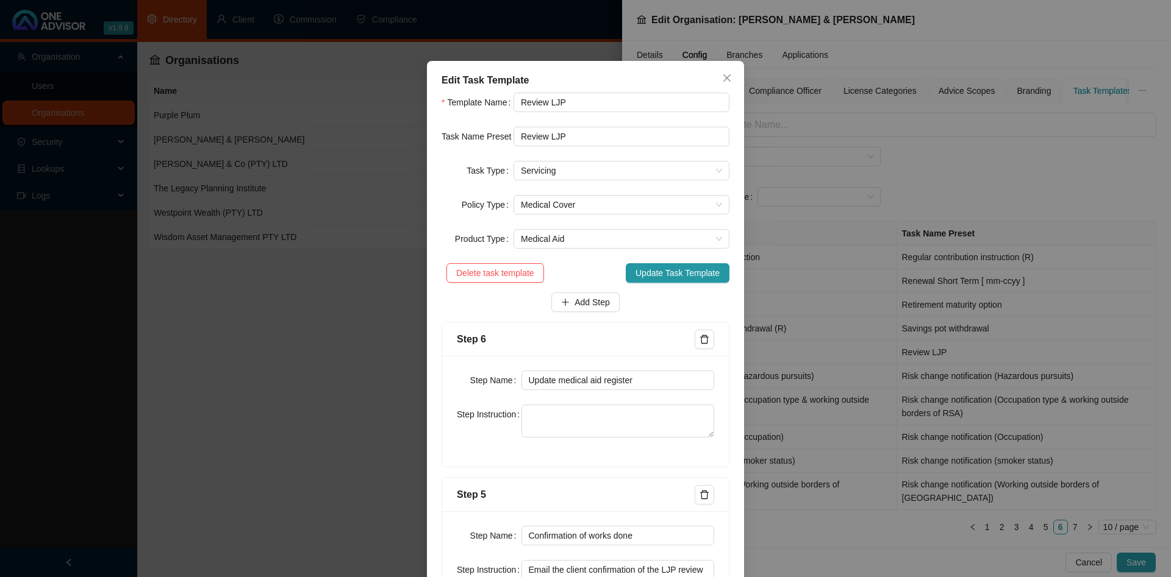
click at [180, 145] on div "Edit Task Template Template Name Review LJP Task Name Preset Review LJP Task Ty…" at bounding box center [585, 288] width 1171 height 577
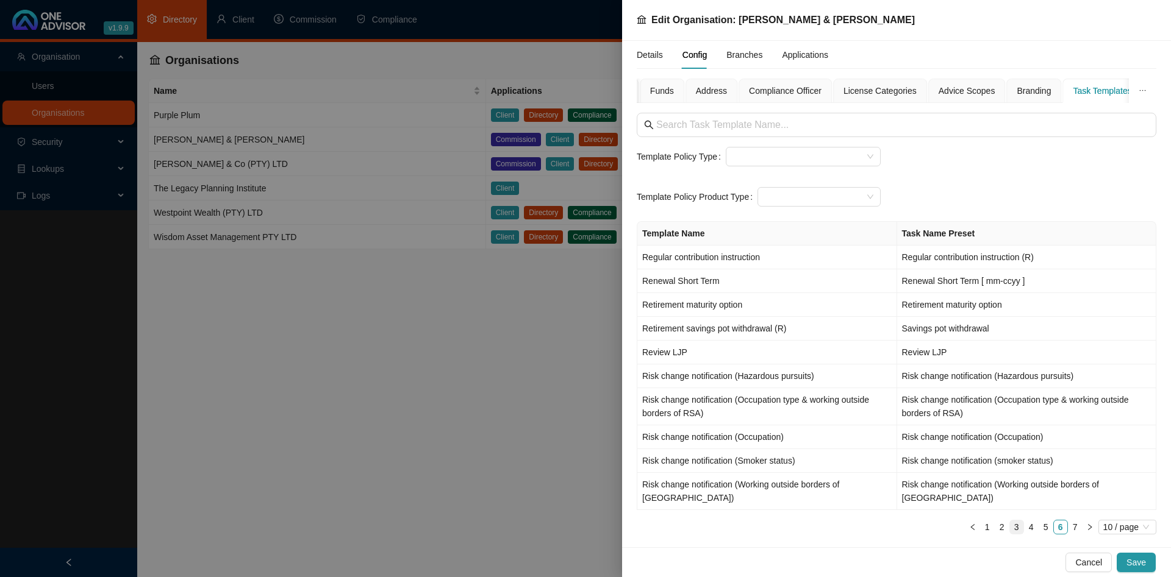
click at [1019, 521] on link "3" at bounding box center [1016, 527] width 13 height 13
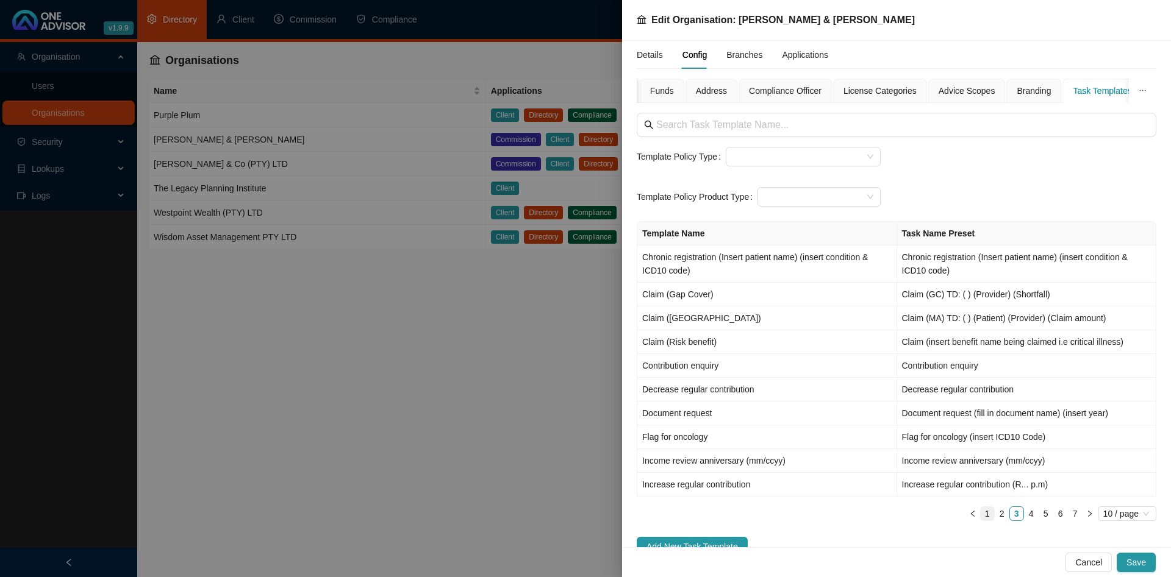
click at [988, 517] on link "1" at bounding box center [986, 513] width 13 height 13
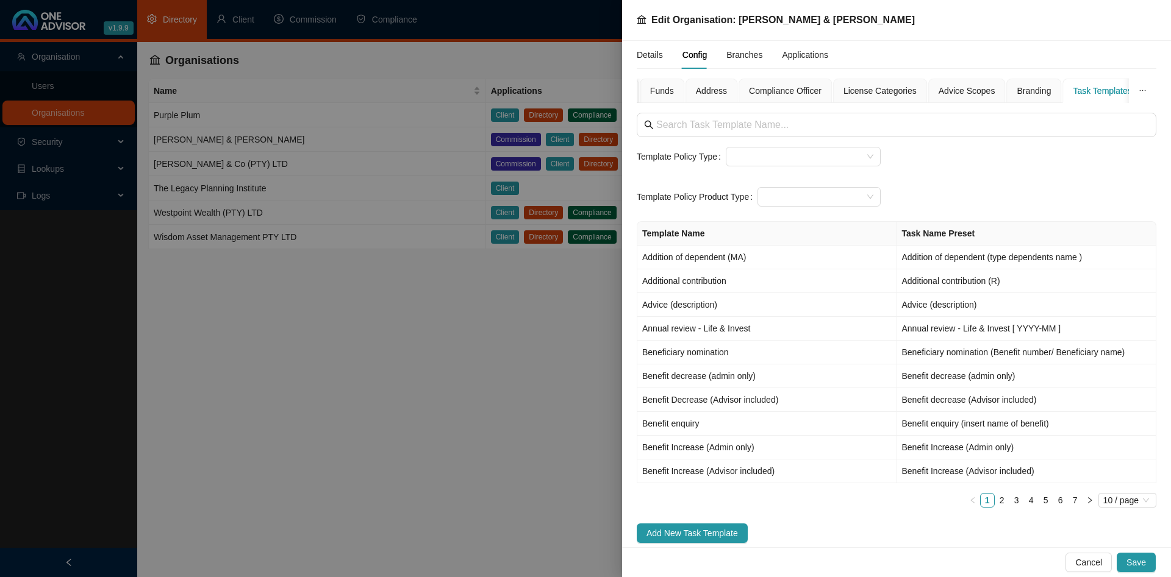
click at [408, 332] on div at bounding box center [585, 288] width 1171 height 577
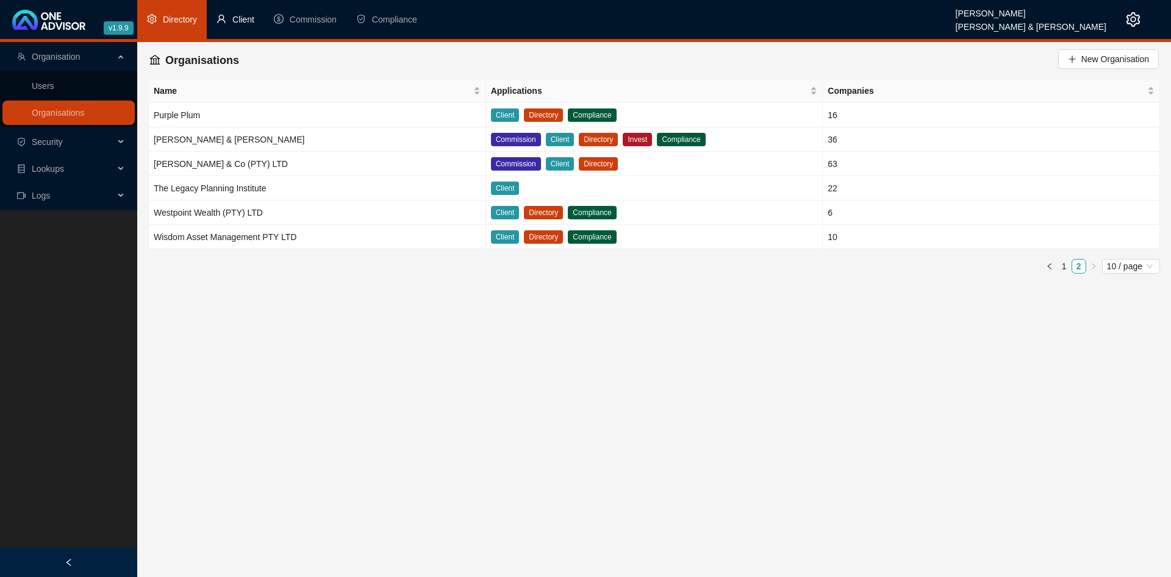
click at [243, 29] on li "Client" at bounding box center [235, 19] width 57 height 39
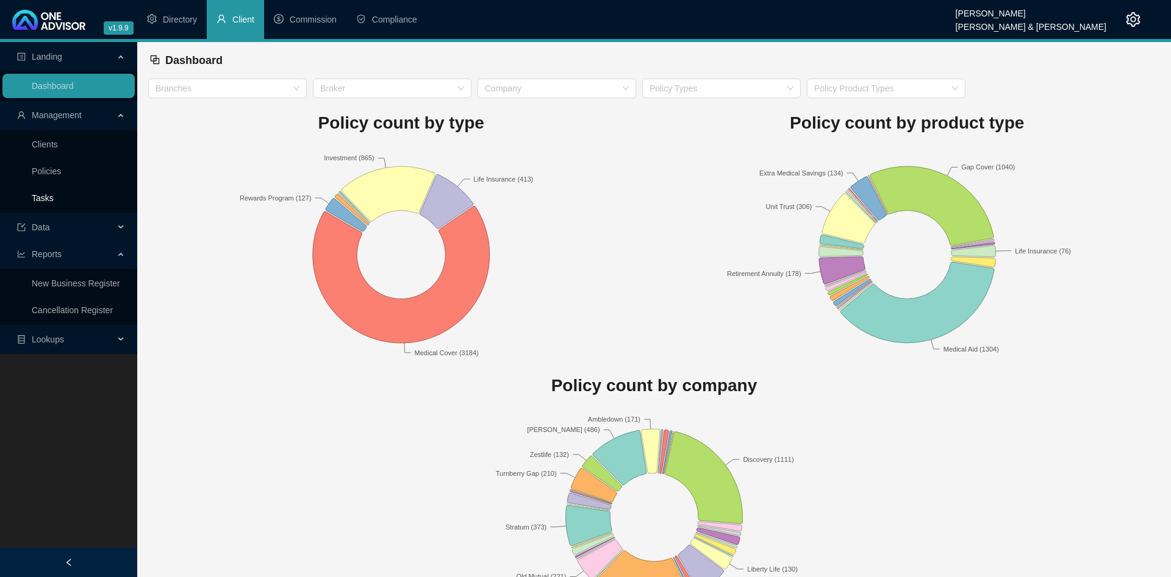
click at [54, 195] on link "Tasks" at bounding box center [43, 198] width 22 height 10
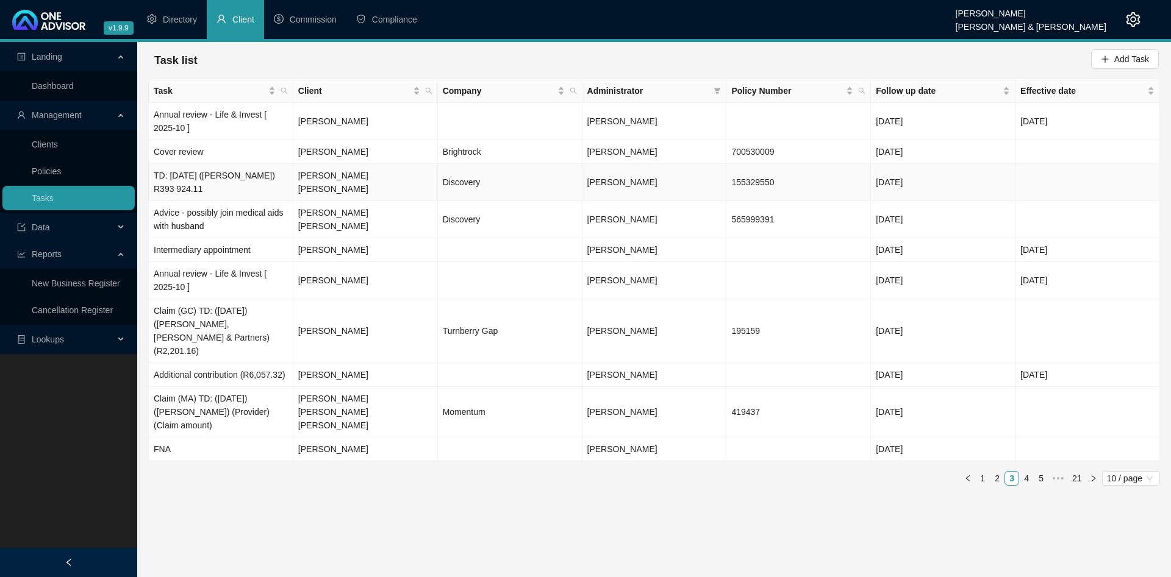
click at [231, 193] on td "TD: [DATE] ([PERSON_NAME]) R393 924.11" at bounding box center [221, 182] width 144 height 37
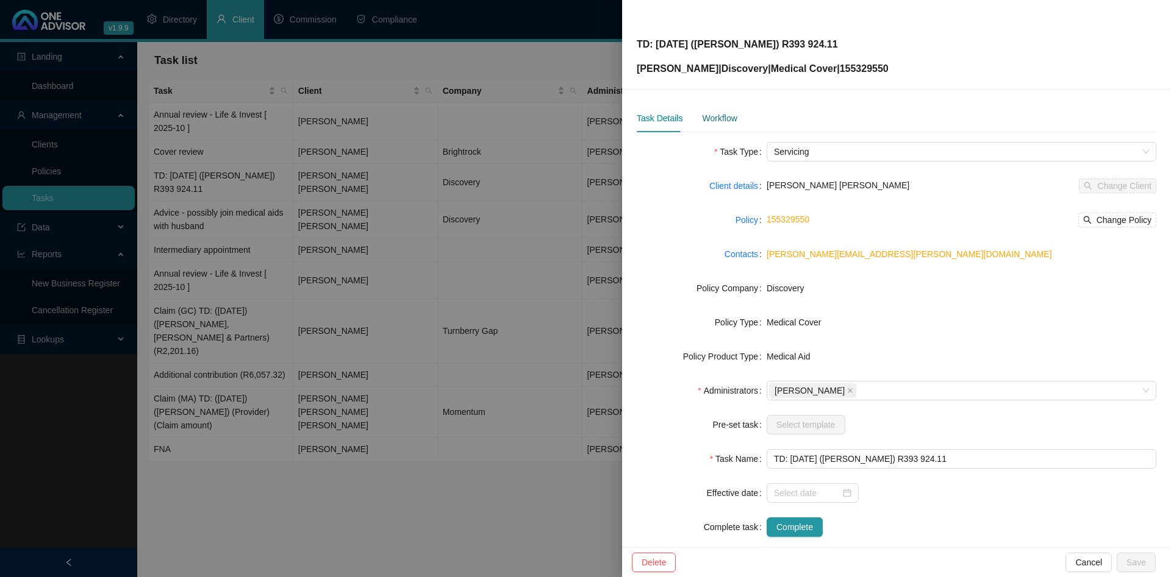
click at [711, 118] on div "Workflow" at bounding box center [719, 118] width 35 height 13
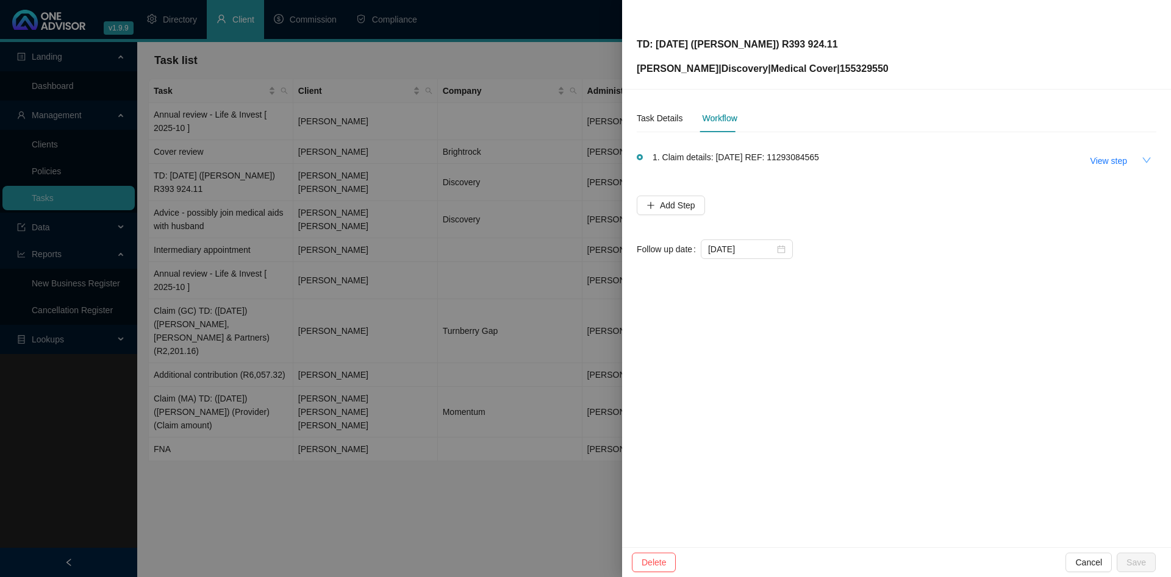
click at [1153, 165] on button "button" at bounding box center [1146, 161] width 20 height 20
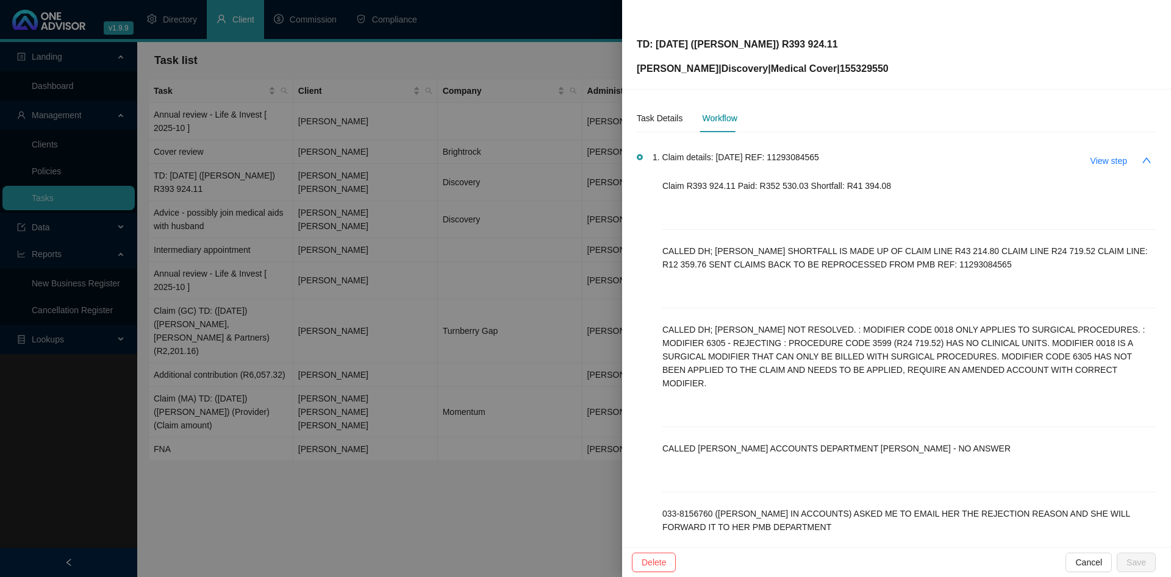
click at [348, 204] on div at bounding box center [585, 288] width 1171 height 577
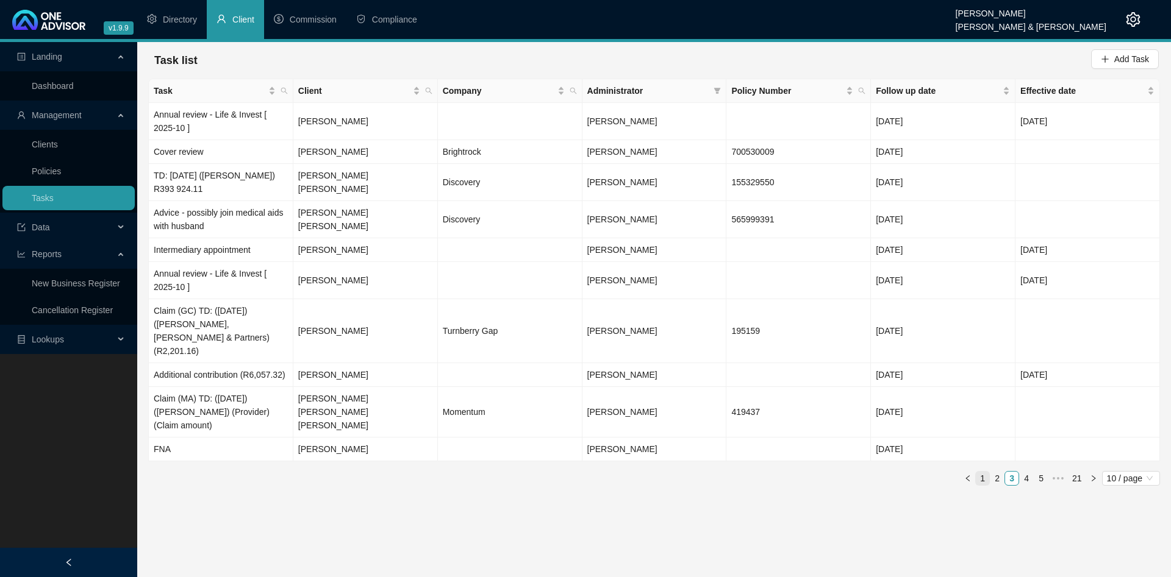
click at [988, 472] on link "1" at bounding box center [981, 478] width 13 height 13
